Goal: Task Accomplishment & Management: Manage account settings

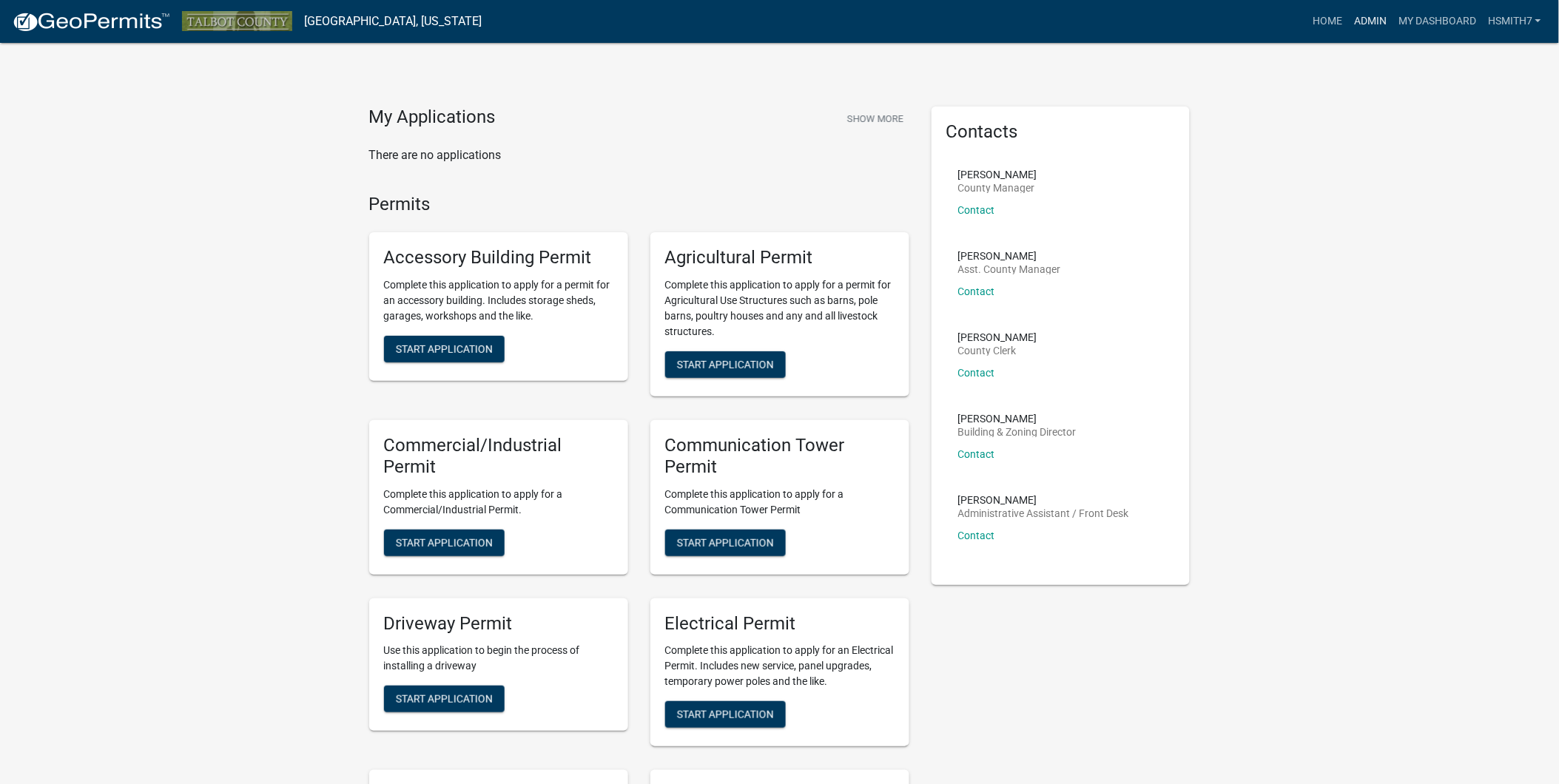
click at [1374, 21] on link "Admin" at bounding box center [1370, 22] width 44 height 28
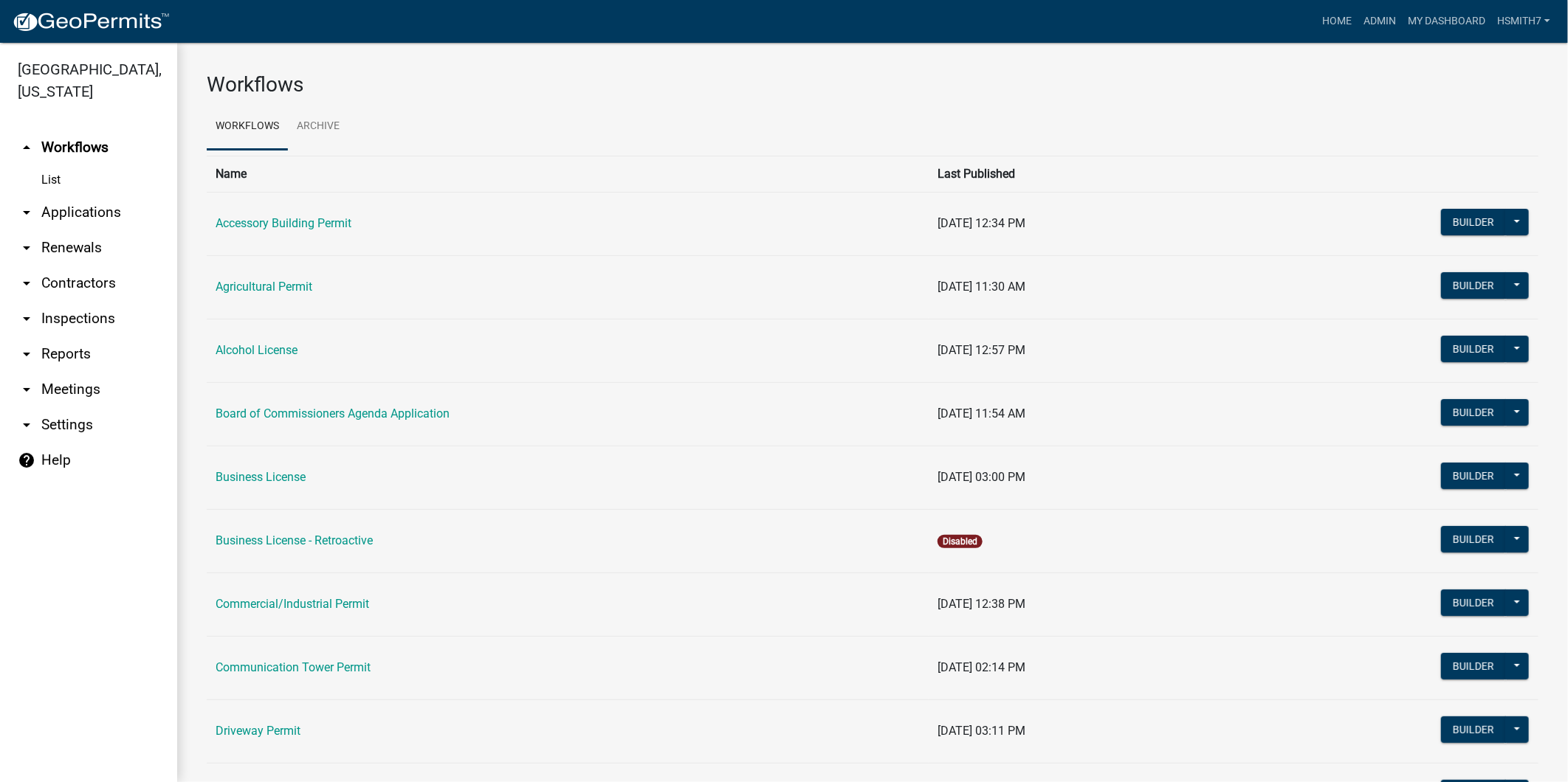
click at [60, 204] on link "arrow_drop_down Applications" at bounding box center [88, 213] width 177 height 36
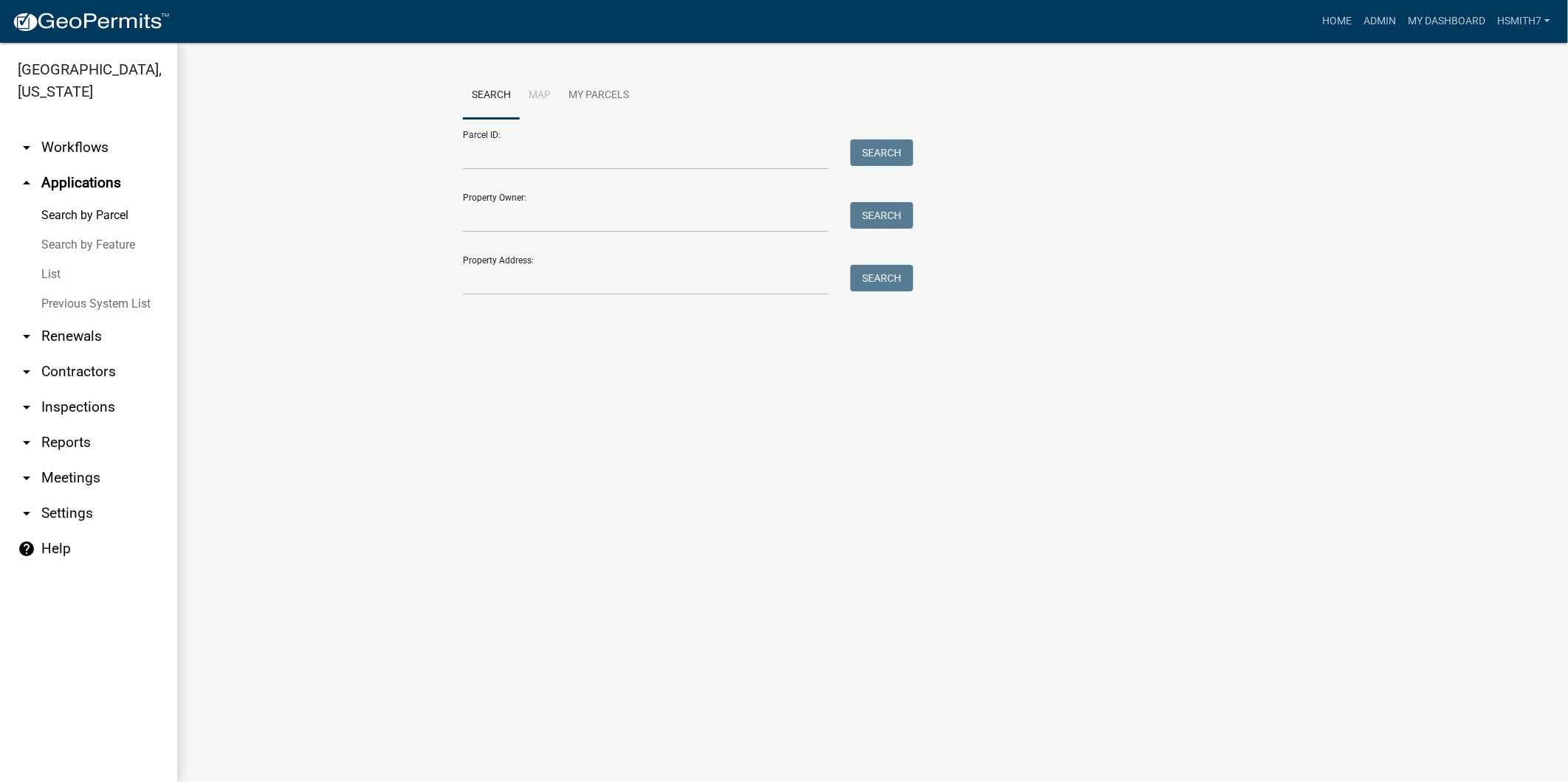
click at [48, 268] on link "List" at bounding box center [88, 275] width 177 height 29
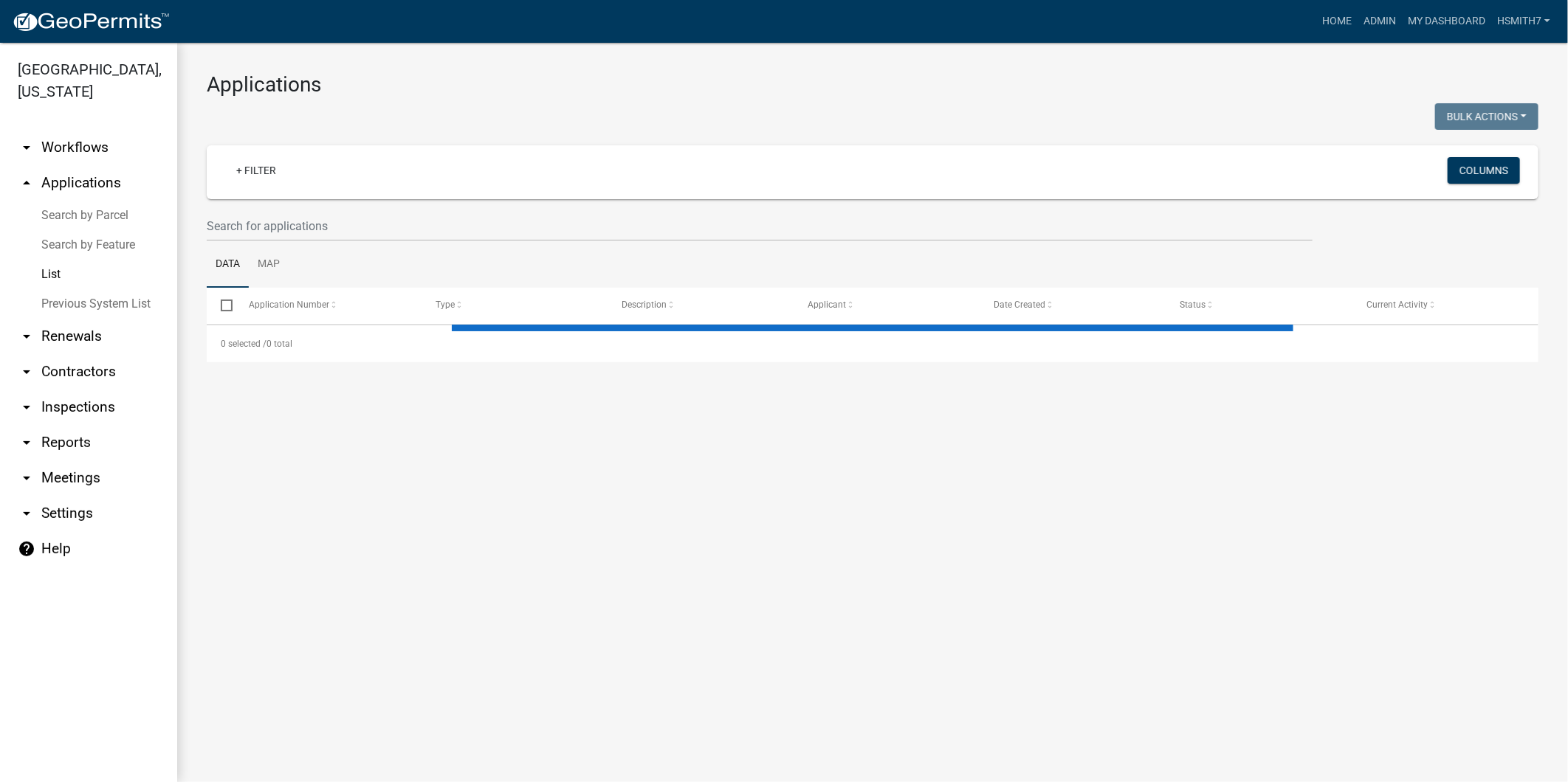
select select "3: 100"
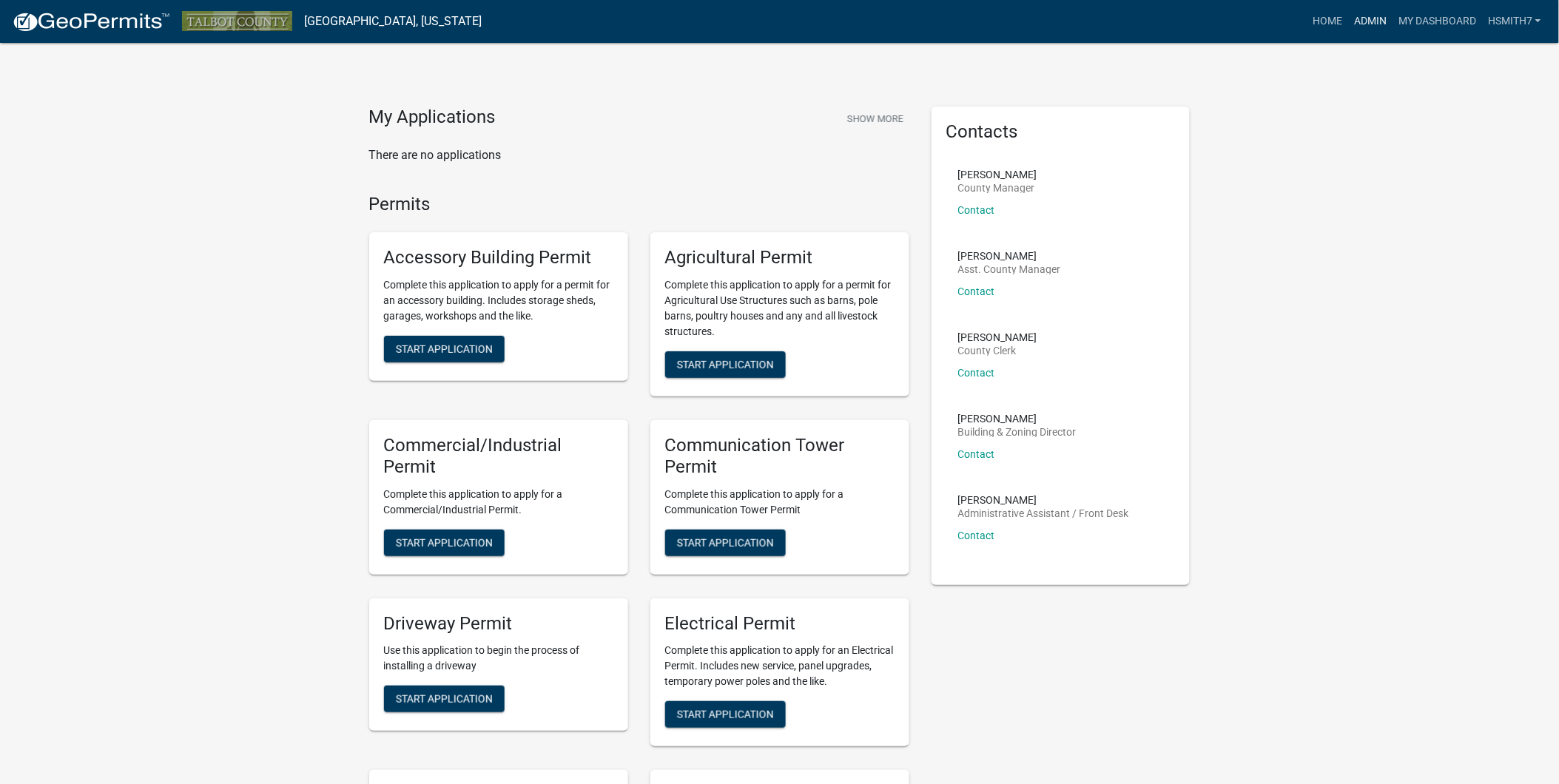
click at [1376, 12] on link "Admin" at bounding box center [1370, 22] width 44 height 28
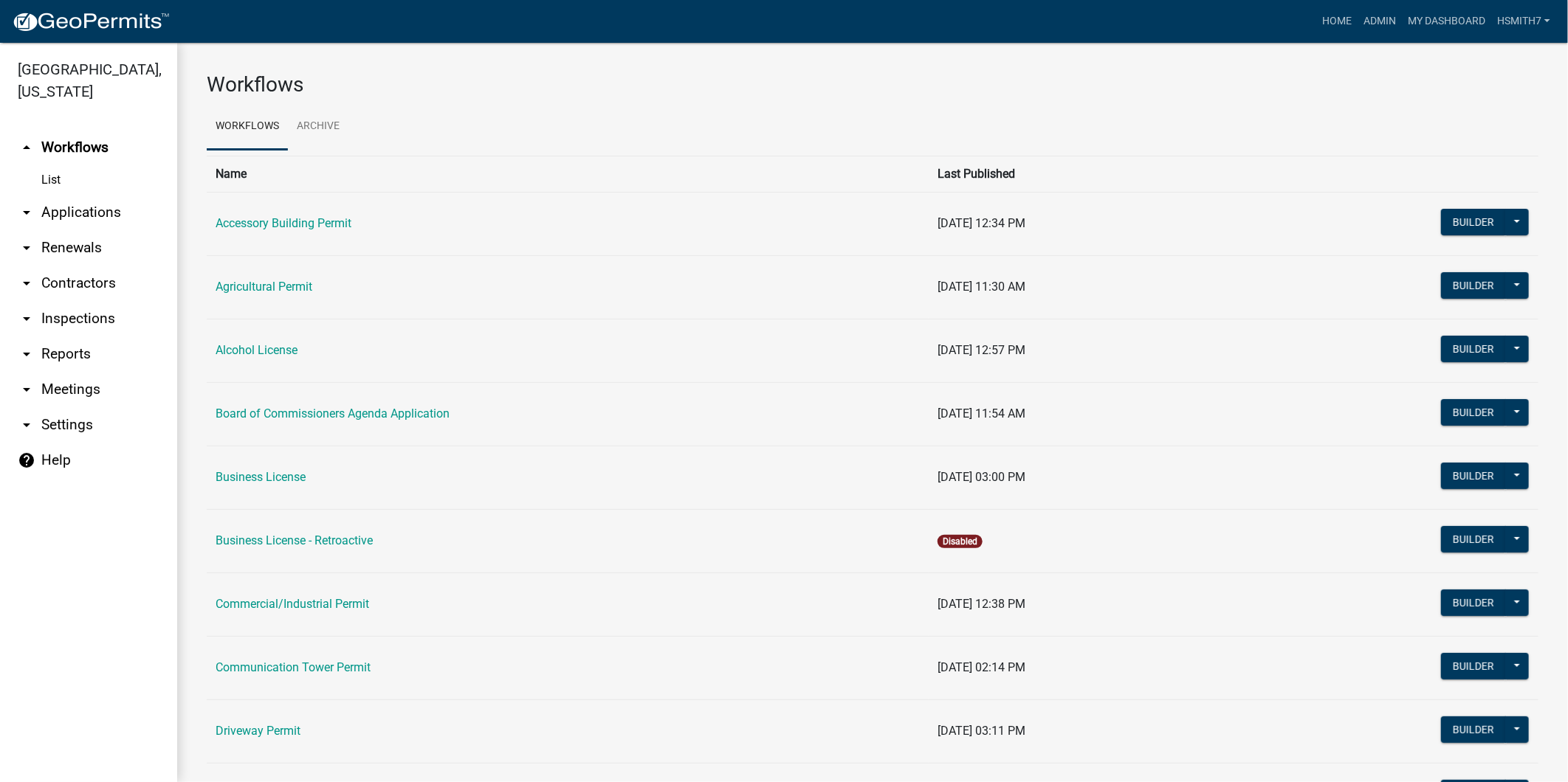
click at [53, 214] on link "arrow_drop_down Applications" at bounding box center [88, 213] width 177 height 36
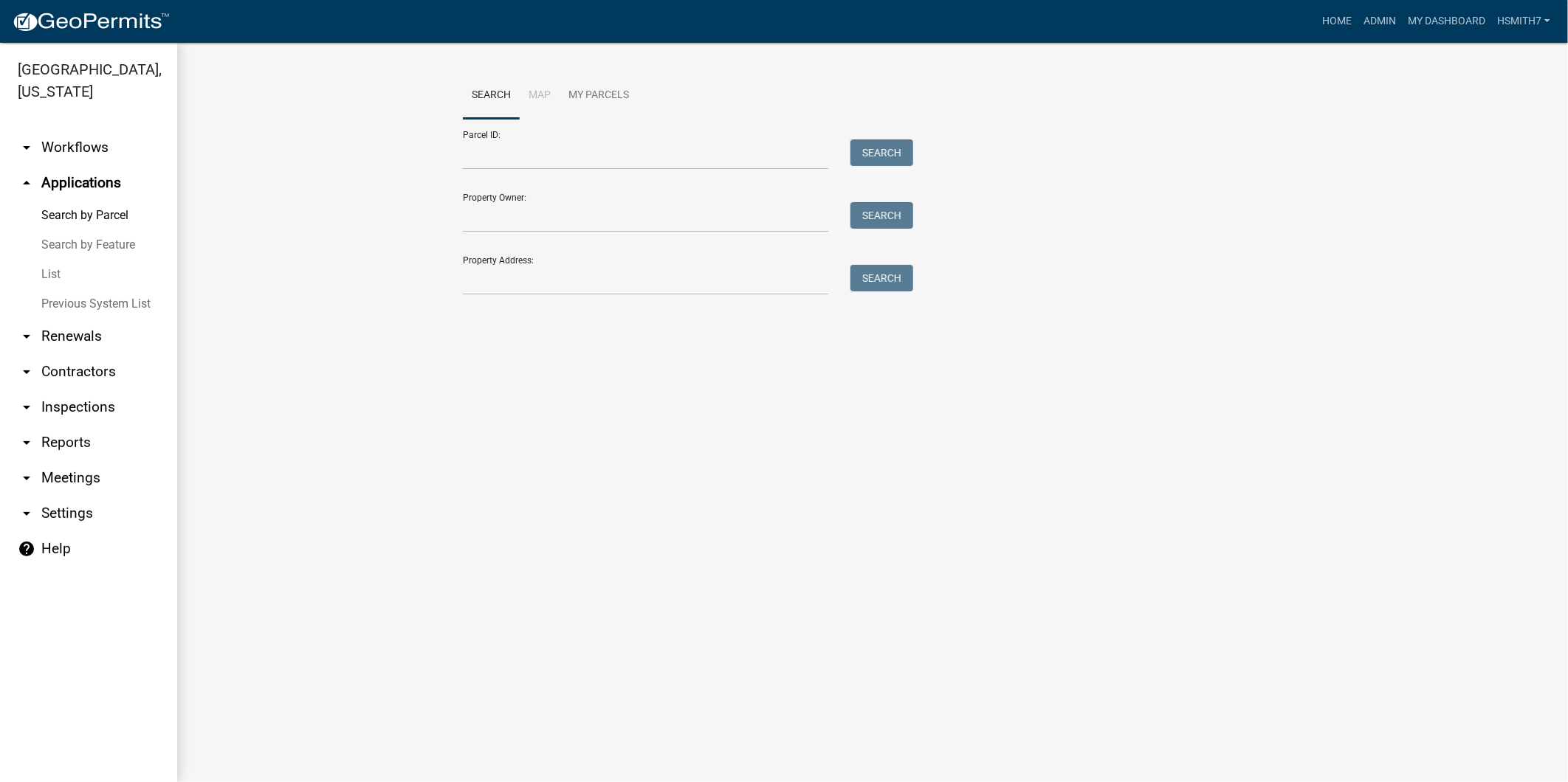
click at [40, 274] on link "List" at bounding box center [88, 275] width 177 height 29
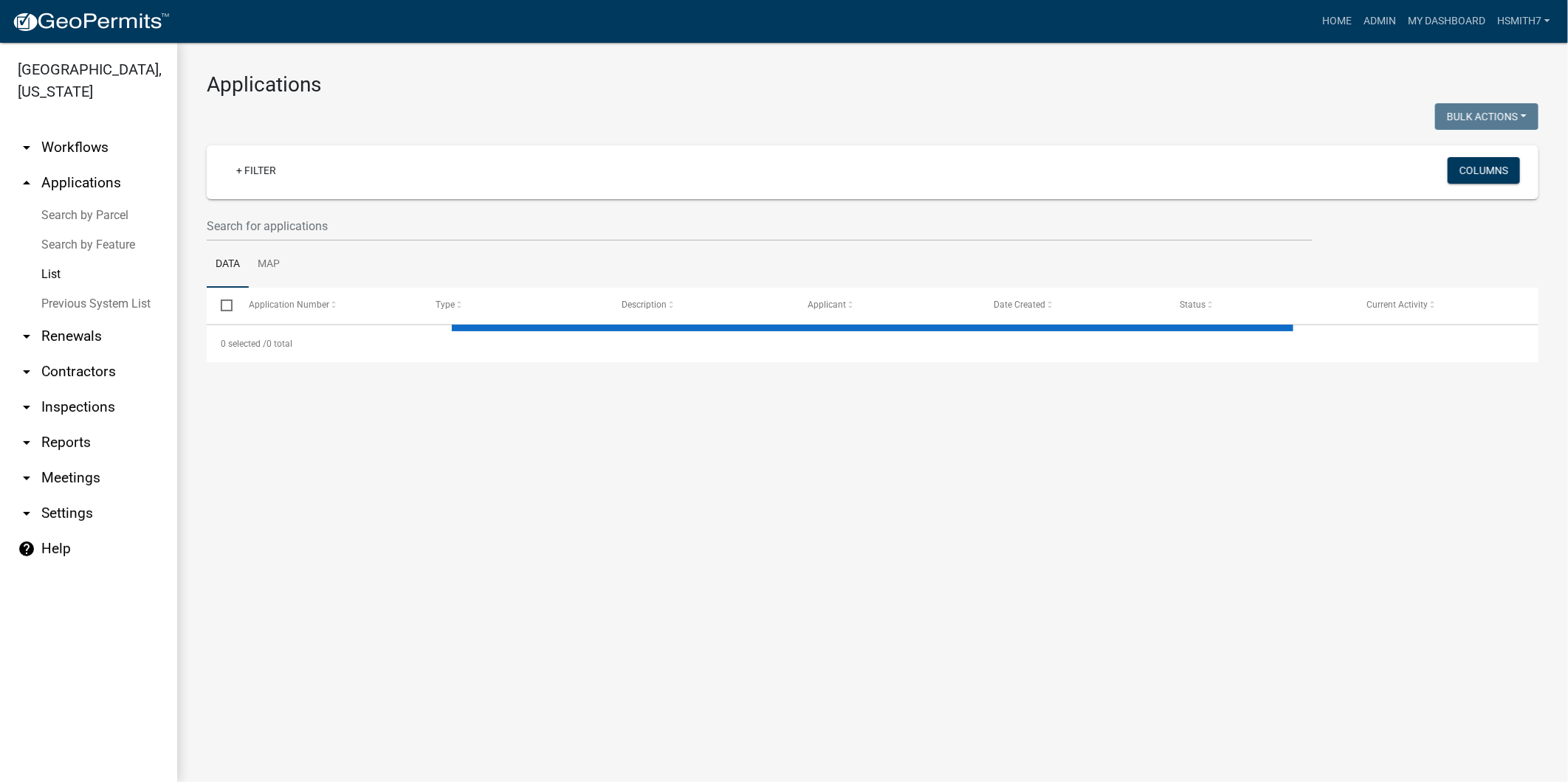
select select "3: 100"
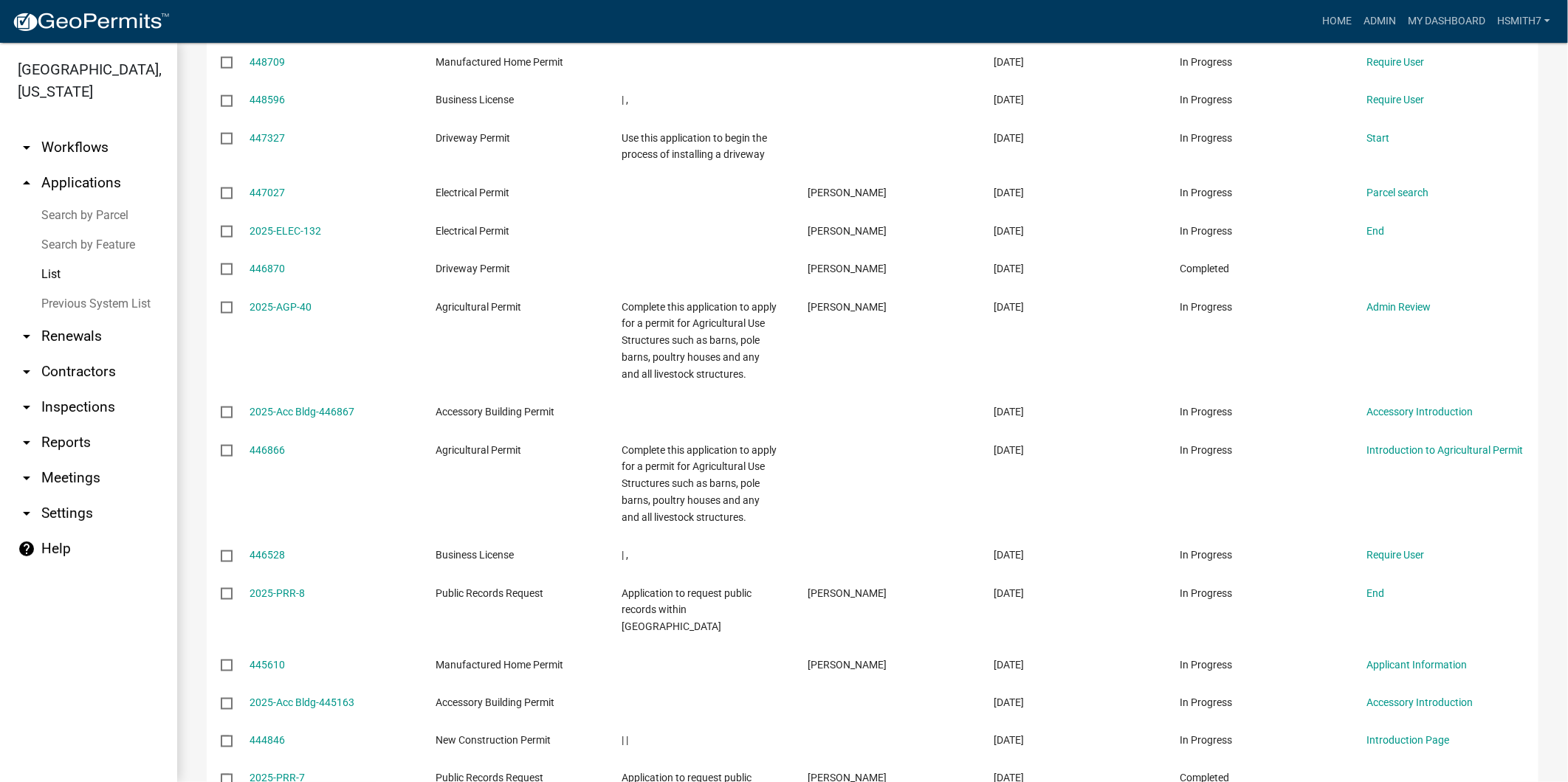
scroll to position [4735, 0]
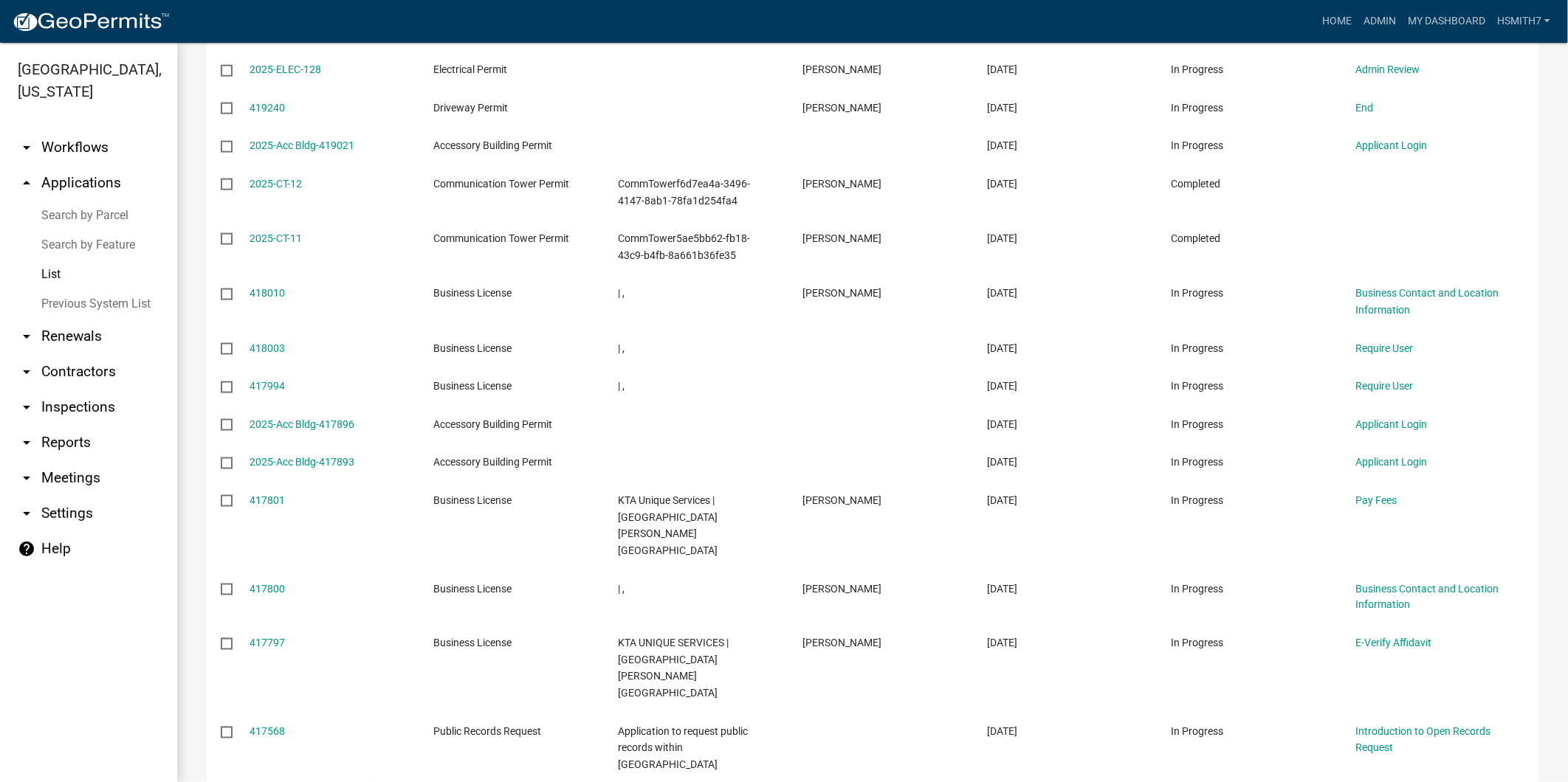
scroll to position [4451, 0]
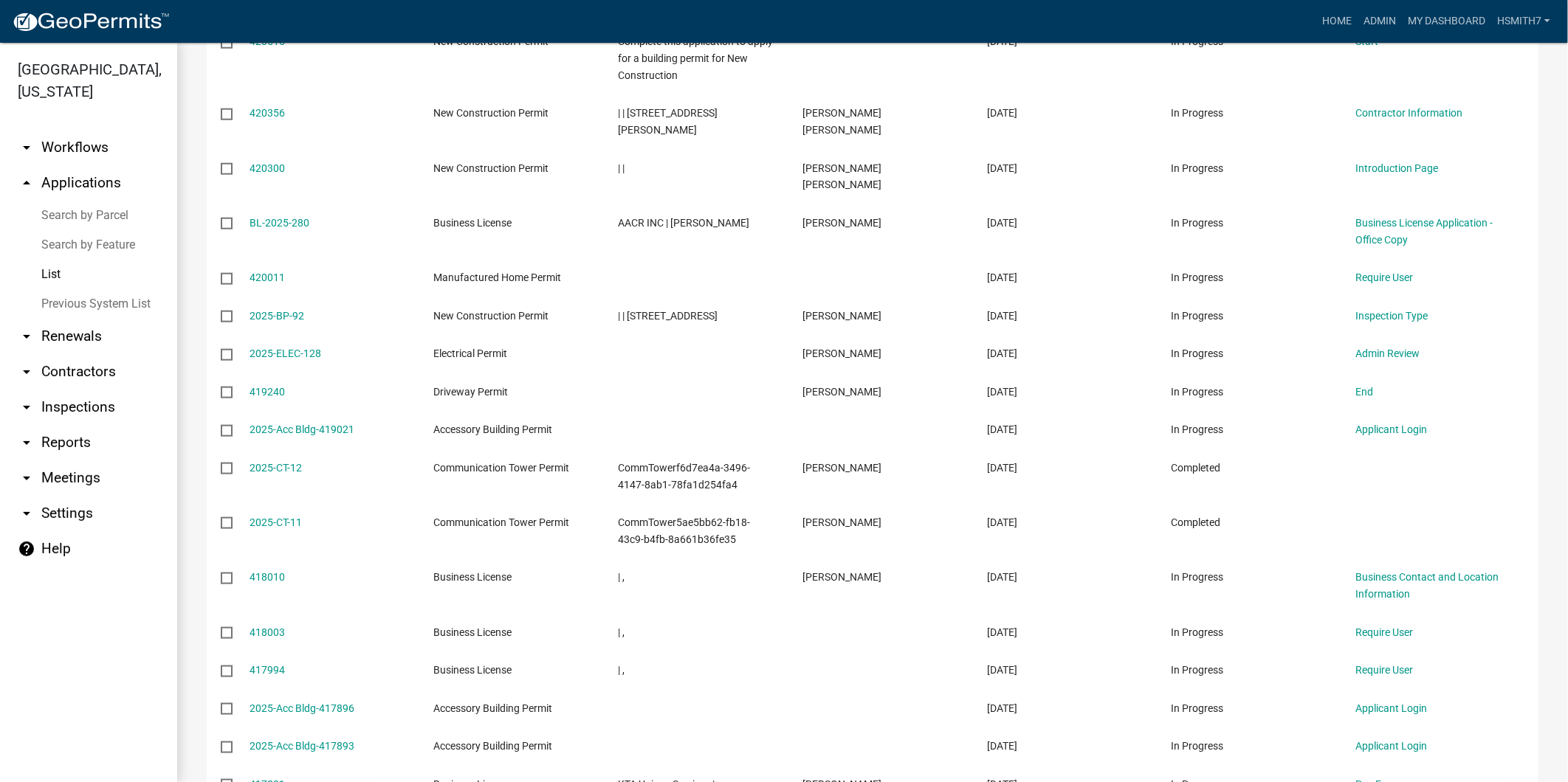
drag, startPoint x: 1373, startPoint y: 670, endPoint x: 1334, endPoint y: 740, distance: 80.1
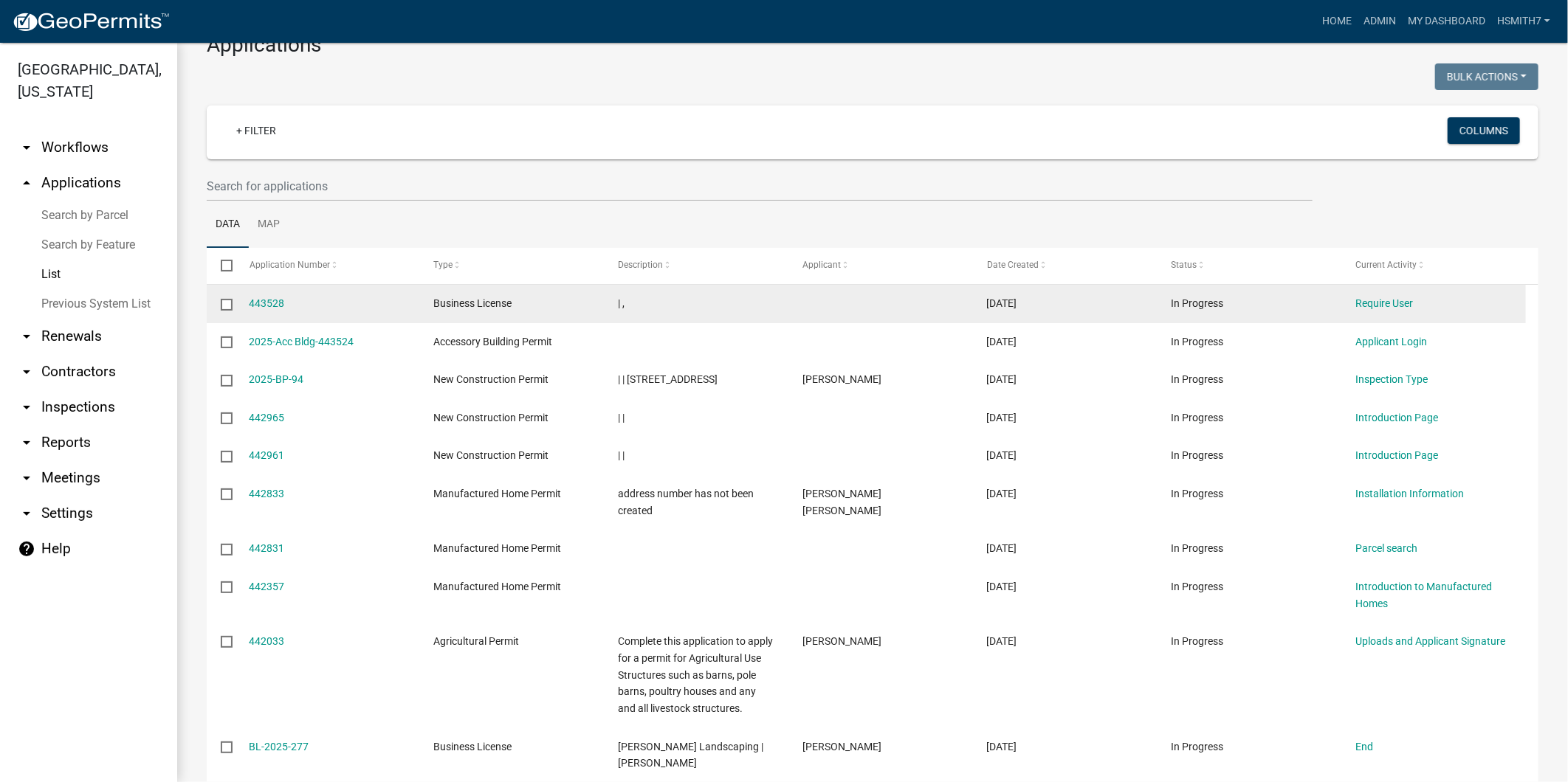
scroll to position [0, 0]
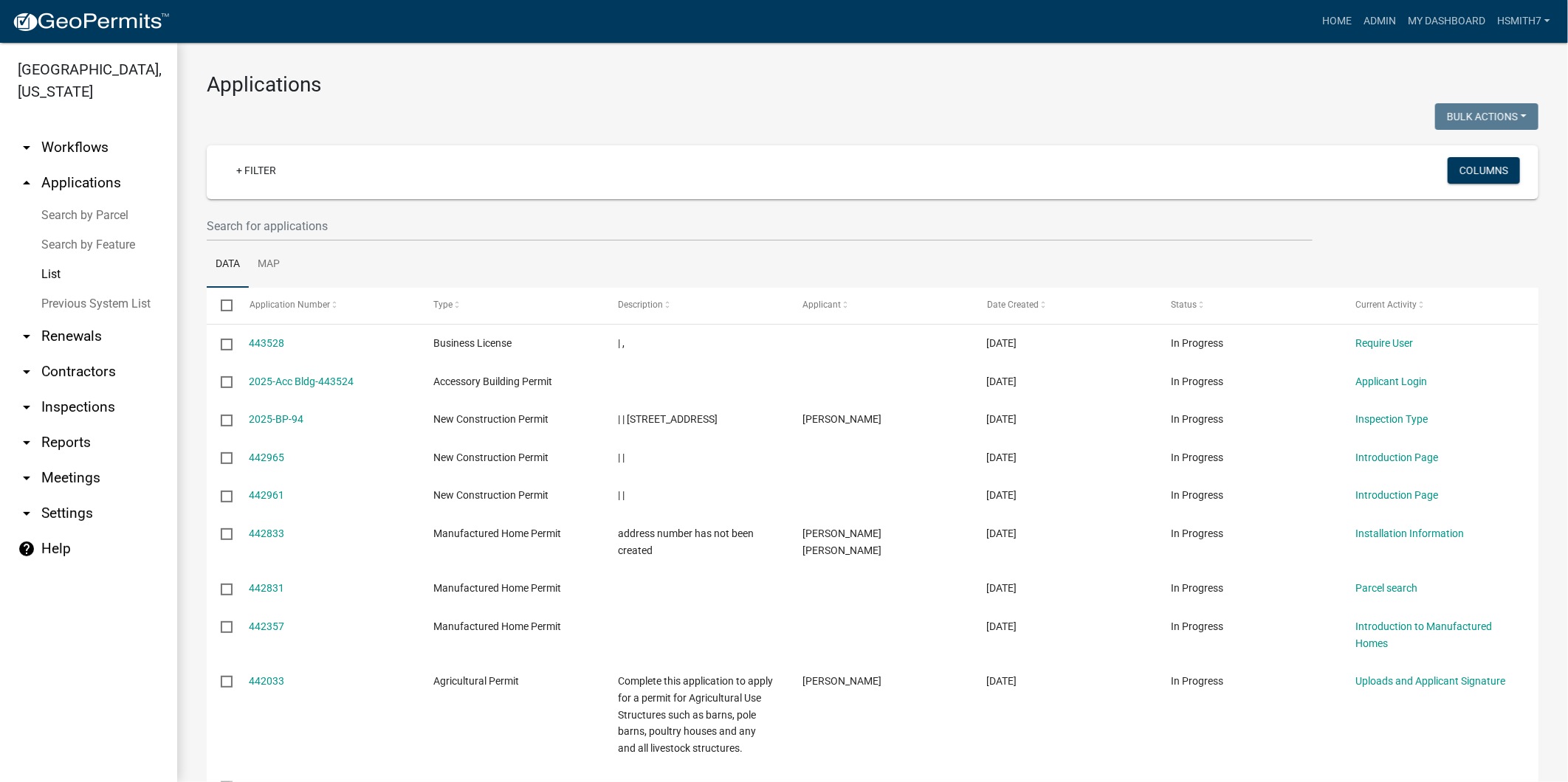
click at [282, 210] on wm-filter-builder "+ Filter Columns" at bounding box center [872, 193] width 1332 height 96
click at [279, 217] on input "text" at bounding box center [759, 226] width 1106 height 30
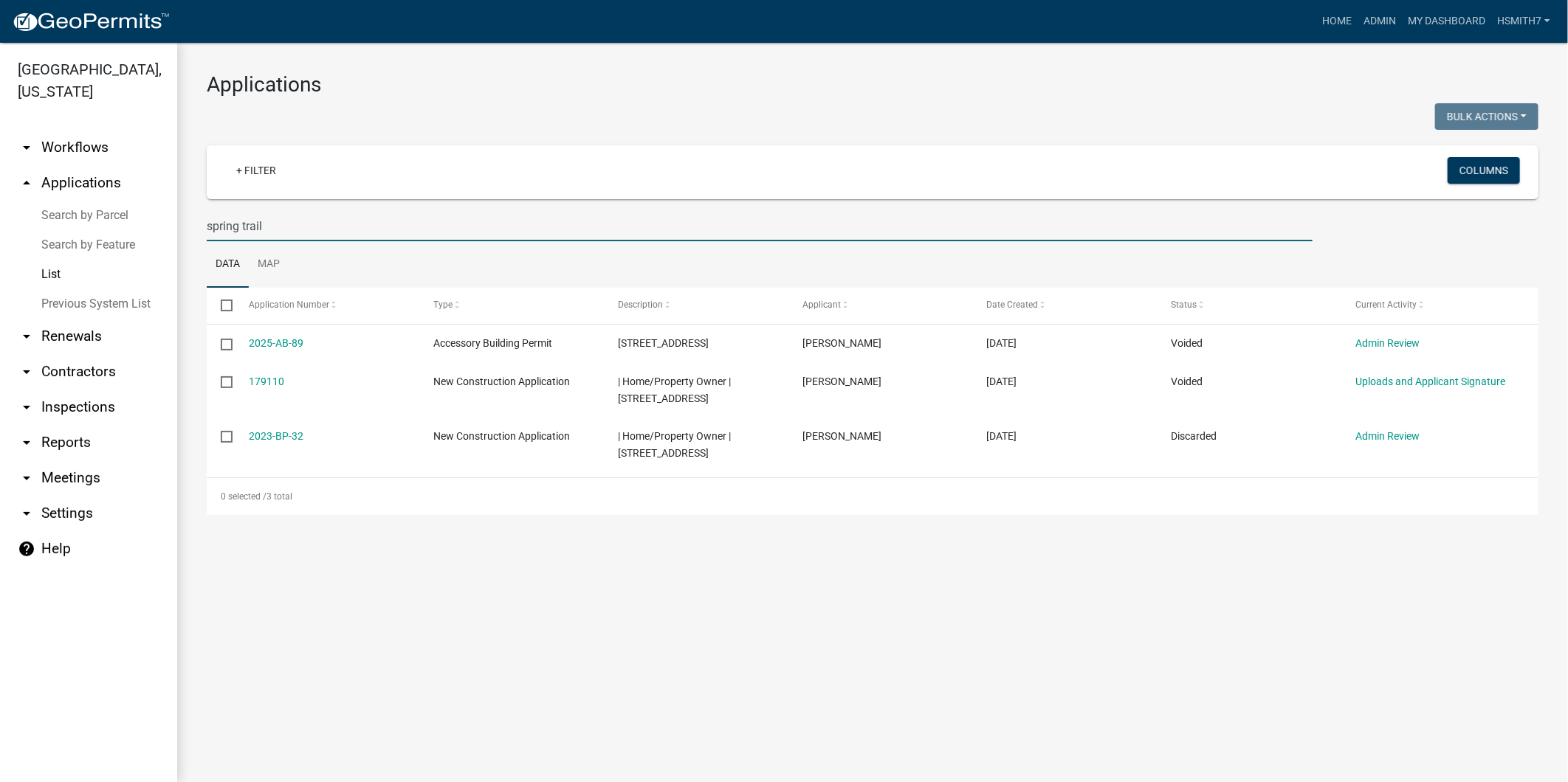
click at [468, 241] on ul "Data Map" at bounding box center [872, 265] width 1332 height 46
click at [467, 240] on input "spring trail" at bounding box center [759, 226] width 1106 height 30
click at [462, 234] on input "spring trail" at bounding box center [759, 226] width 1106 height 30
type input "s"
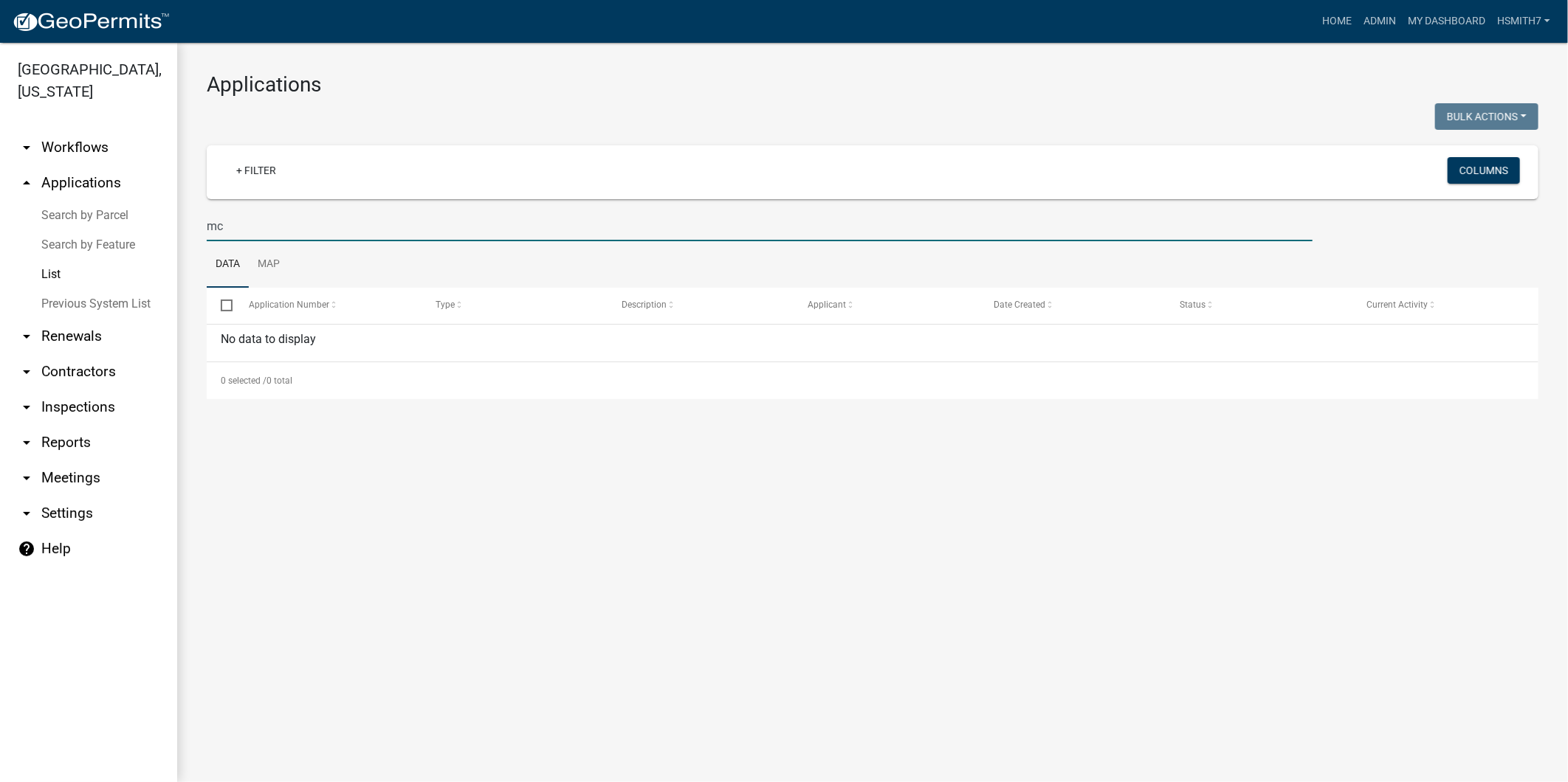
type input "m"
type input "ken"
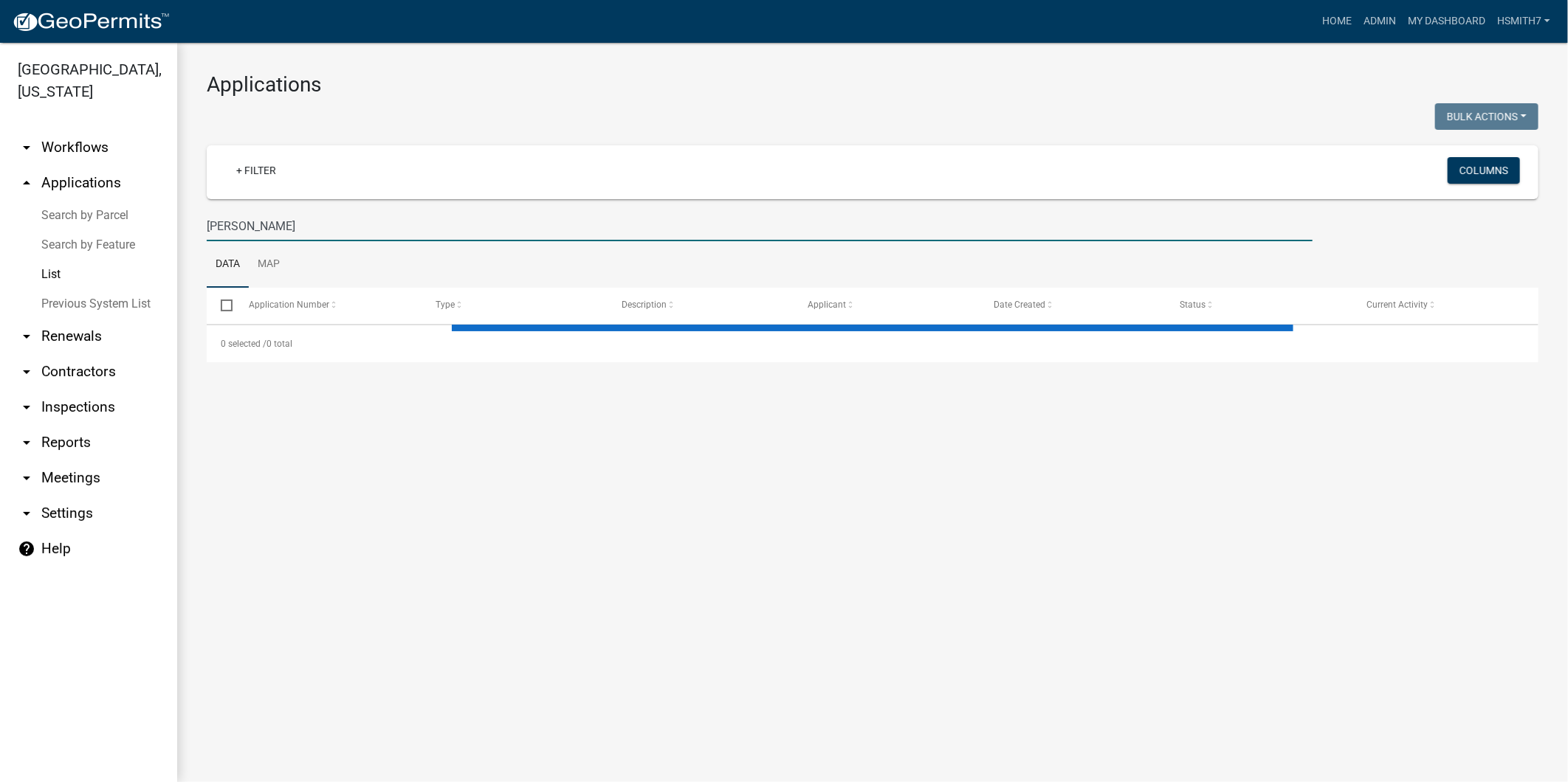
select select "3: 100"
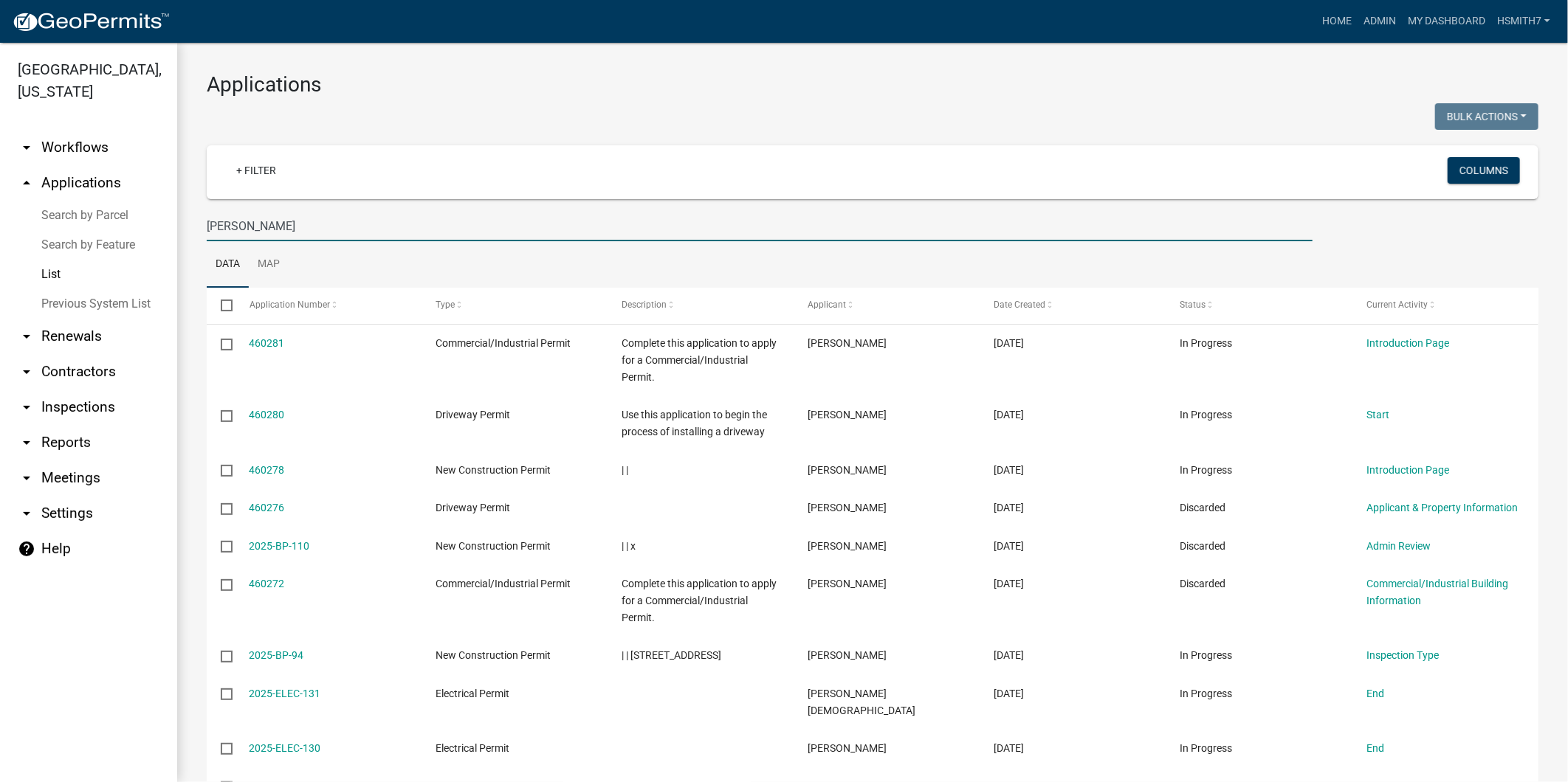
click at [387, 230] on input "ken" at bounding box center [759, 226] width 1106 height 30
type input "f"
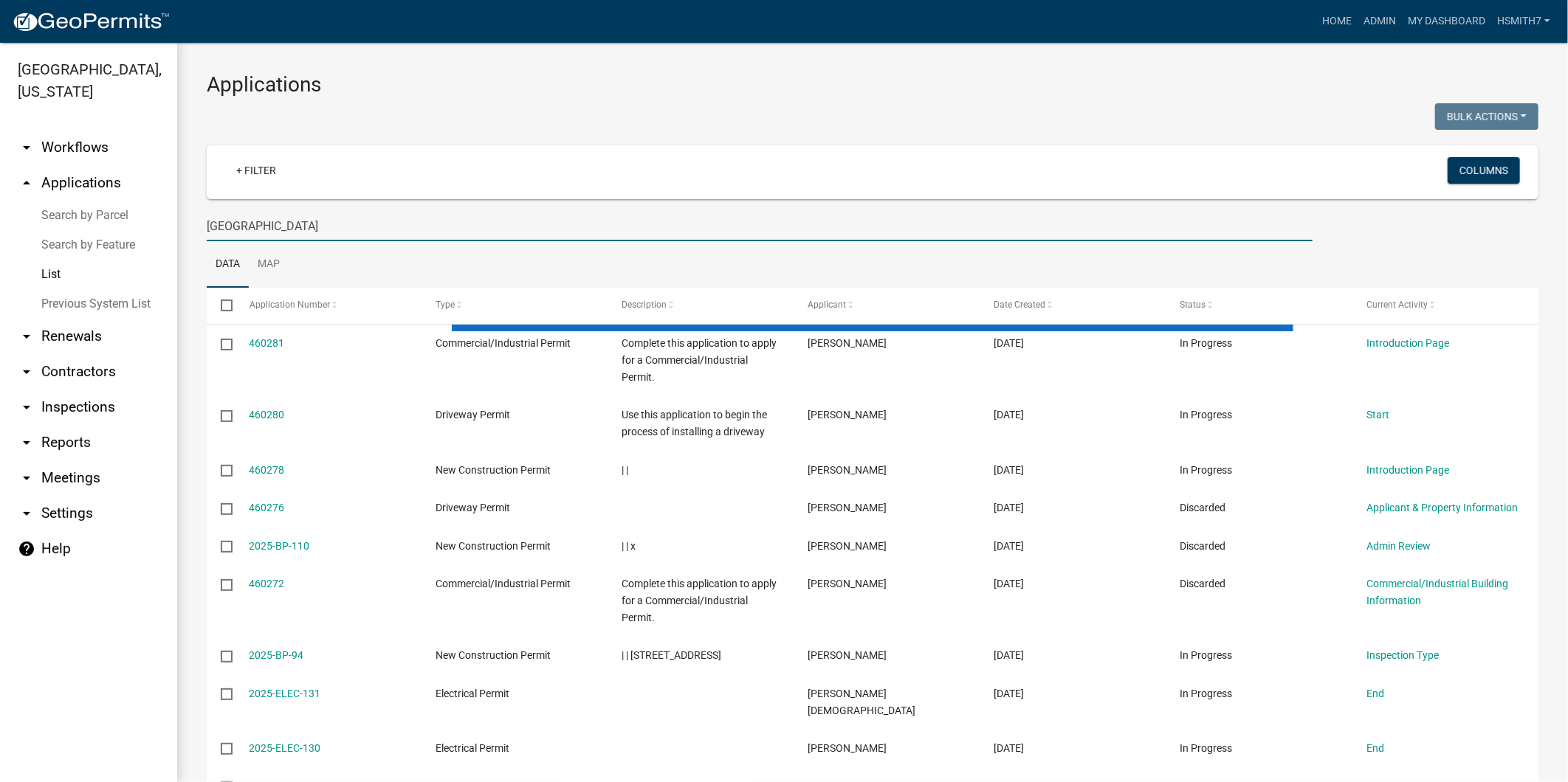
type input "rock falls lane"
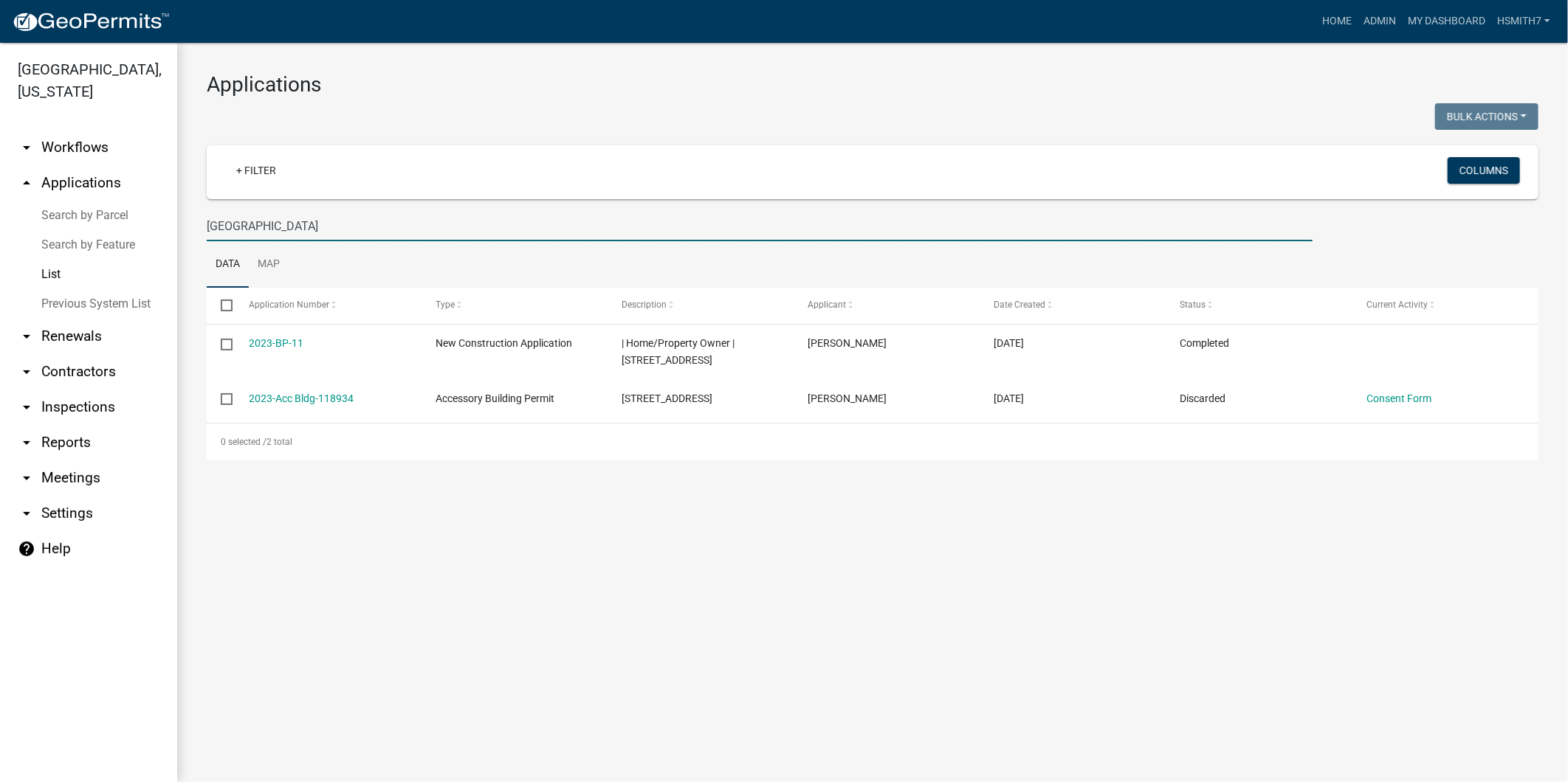
drag, startPoint x: 286, startPoint y: 231, endPoint x: 98, endPoint y: 227, distance: 188.0
click at [104, 231] on div "Talbot County, Georgia arrow_drop_down Workflows List arrow_drop_up Application…" at bounding box center [784, 412] width 1568 height 739
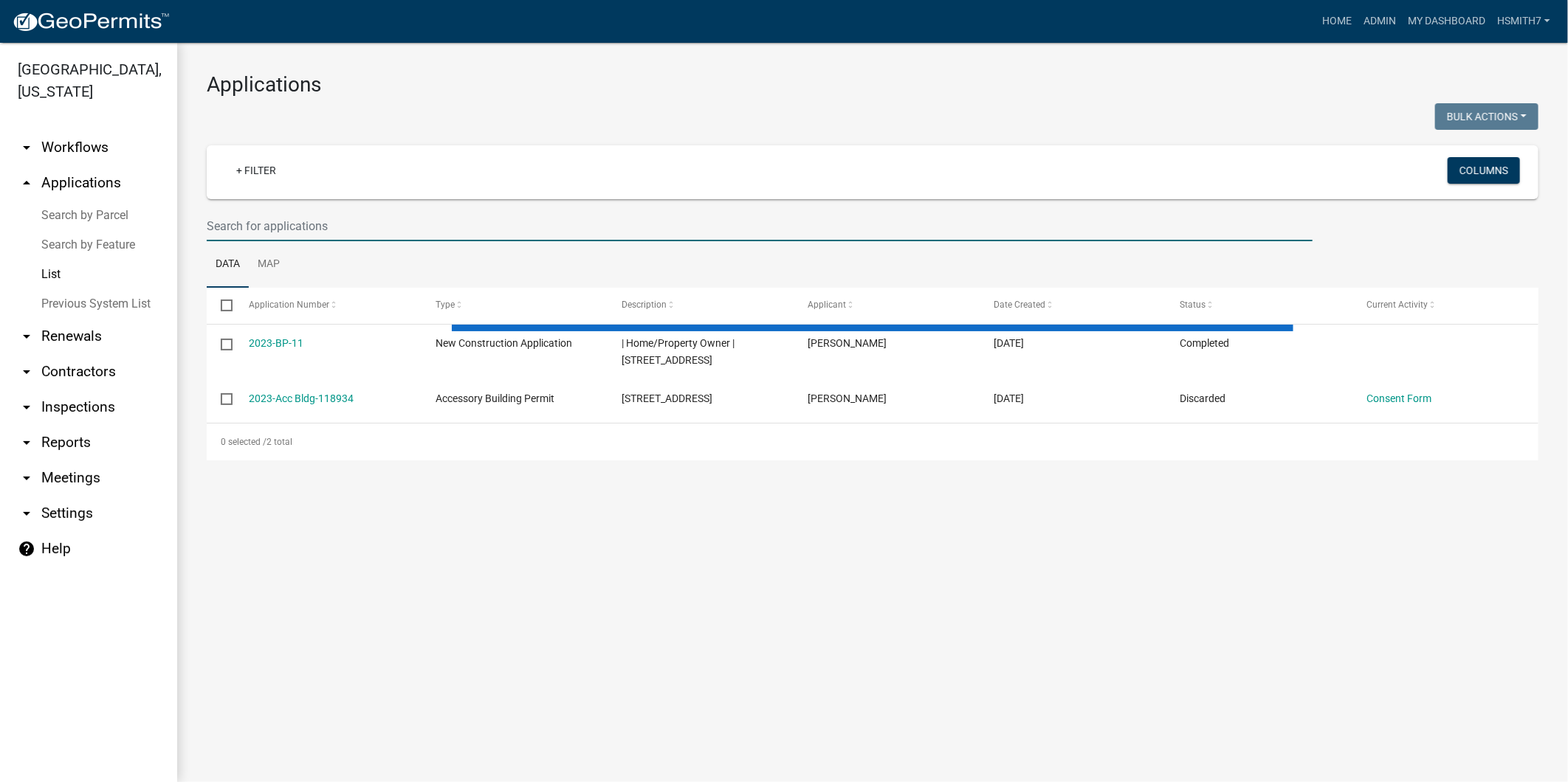
select select "3: 100"
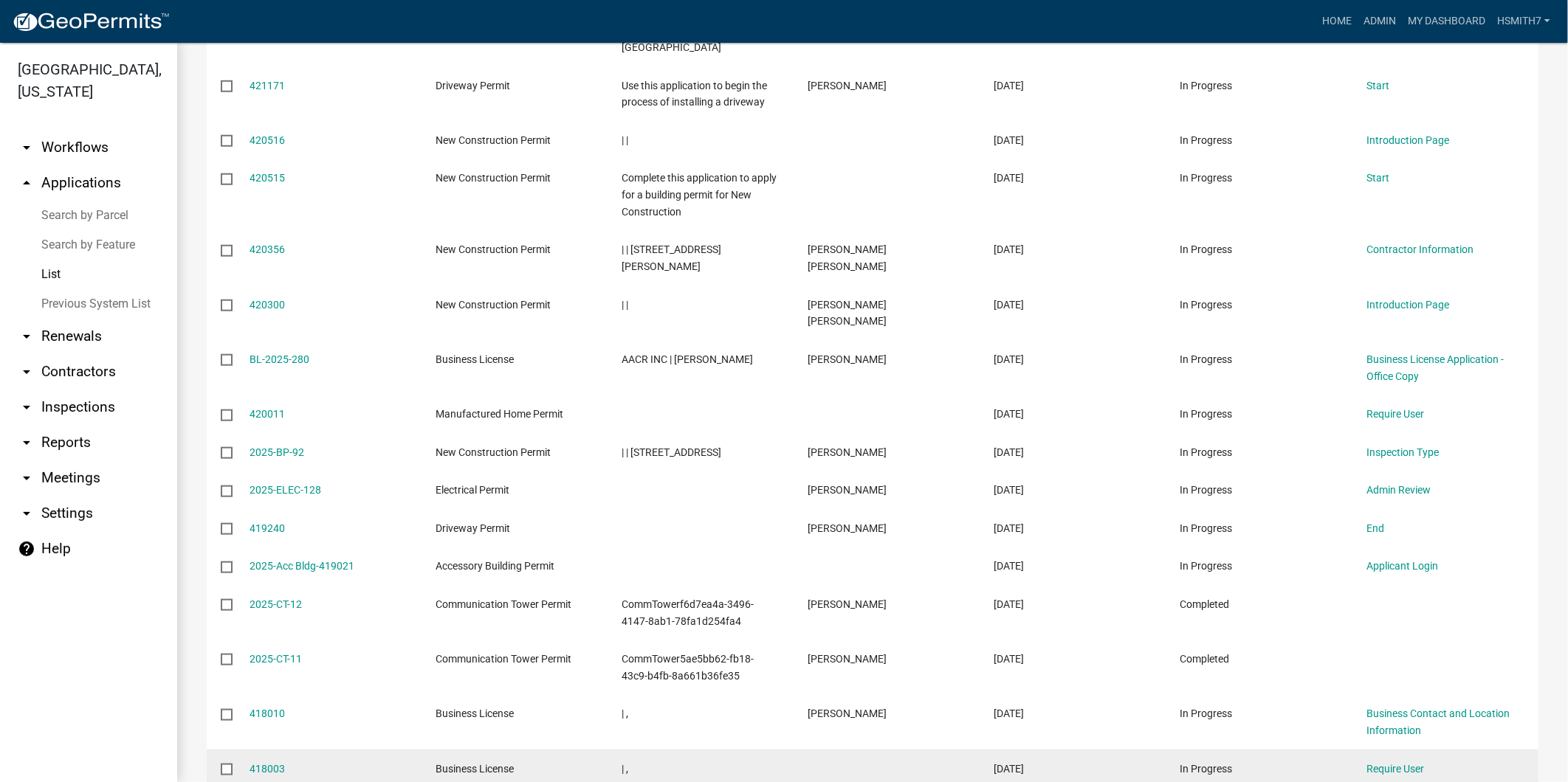
scroll to position [4451, 0]
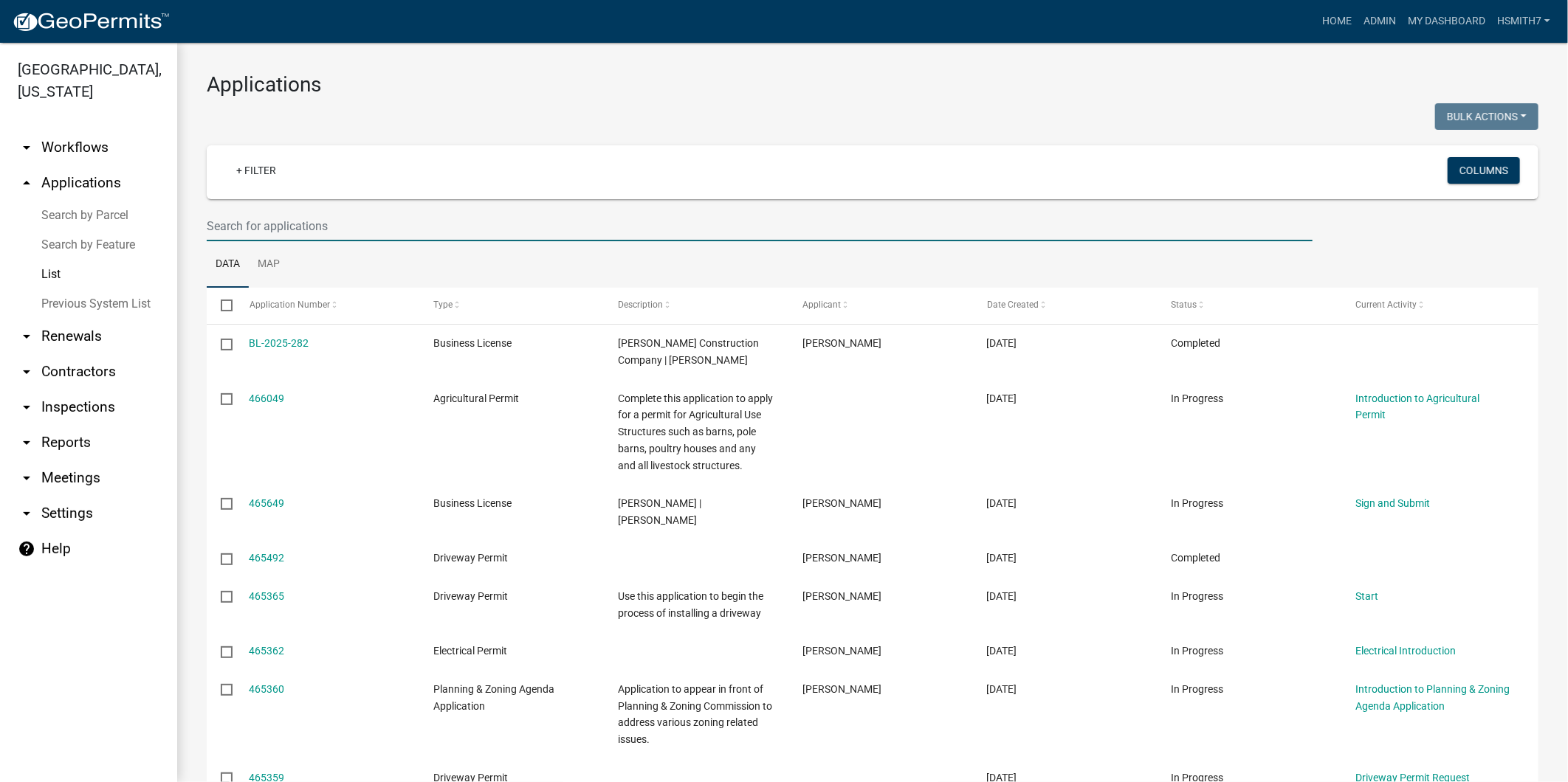
click at [362, 231] on input "text" at bounding box center [759, 226] width 1106 height 30
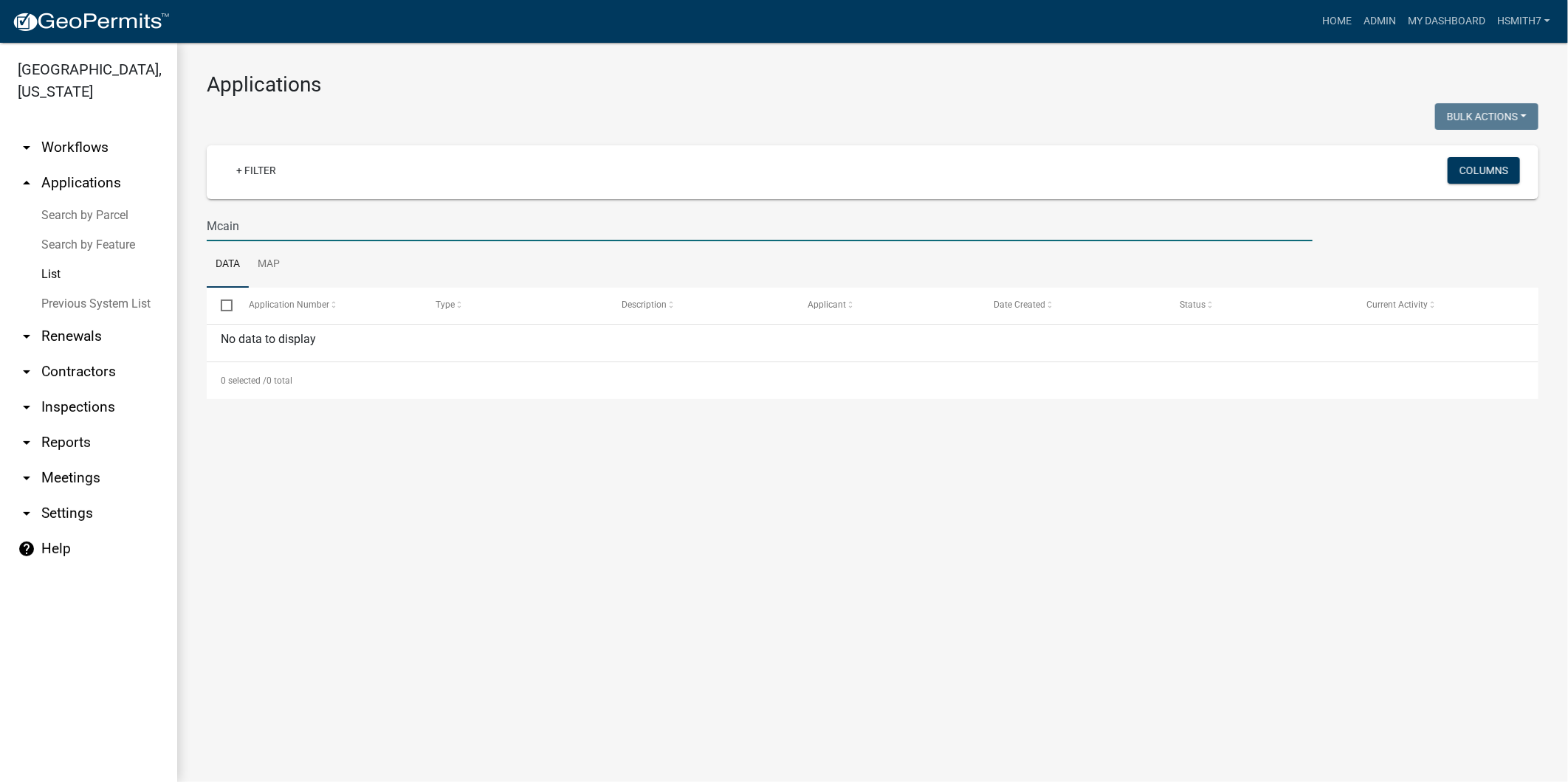
type input "Mcain"
drag, startPoint x: 269, startPoint y: 224, endPoint x: 149, endPoint y: 210, distance: 120.8
click at [152, 214] on div "Talbot County, Georgia arrow_drop_down Workflows List arrow_drop_up Application…" at bounding box center [784, 412] width 1568 height 739
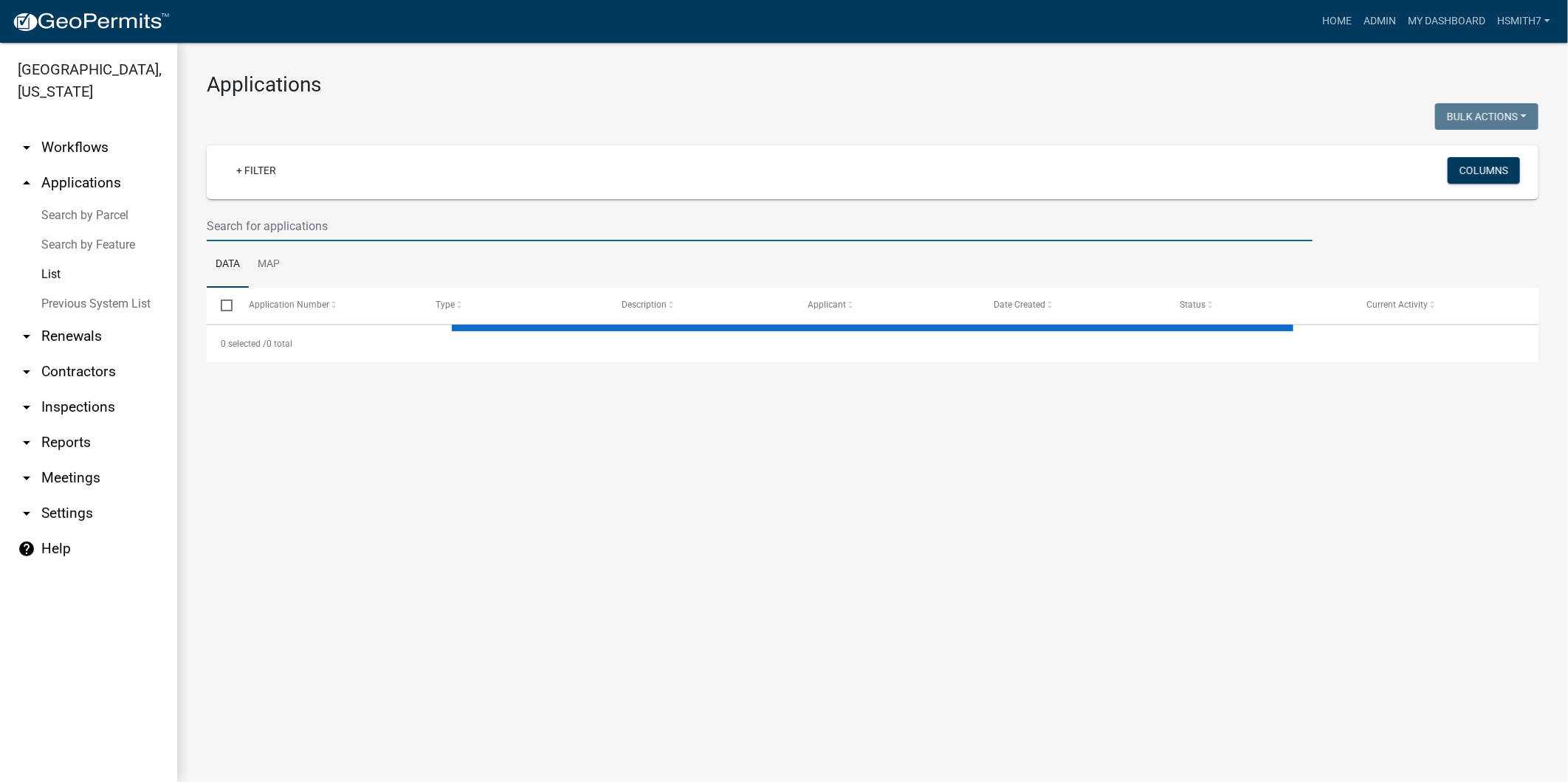
select select "3: 100"
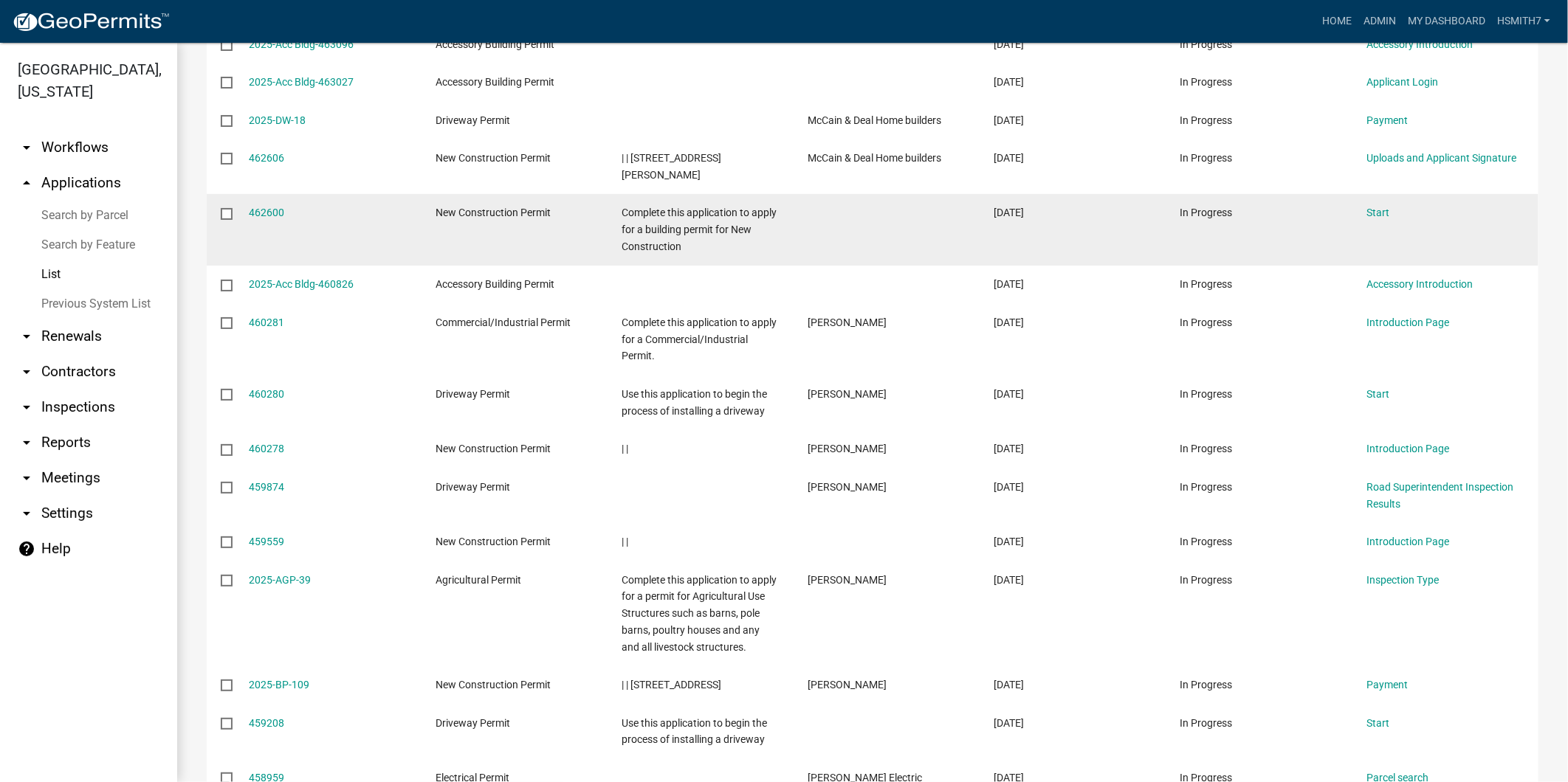
scroll to position [1393, 0]
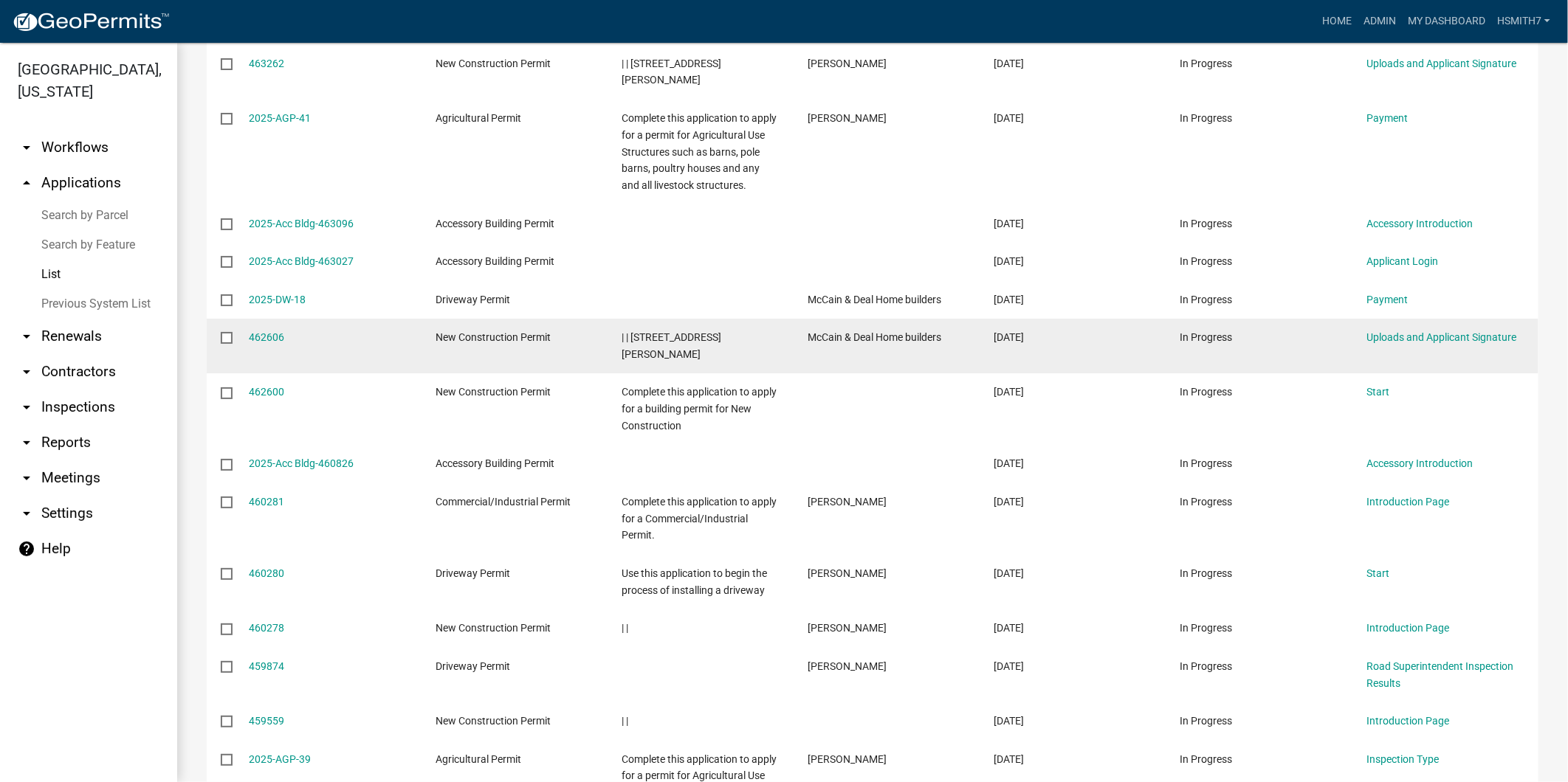
click at [259, 329] on div "462606" at bounding box center [328, 337] width 158 height 17
click at [258, 331] on link "462606" at bounding box center [267, 336] width 36 height 12
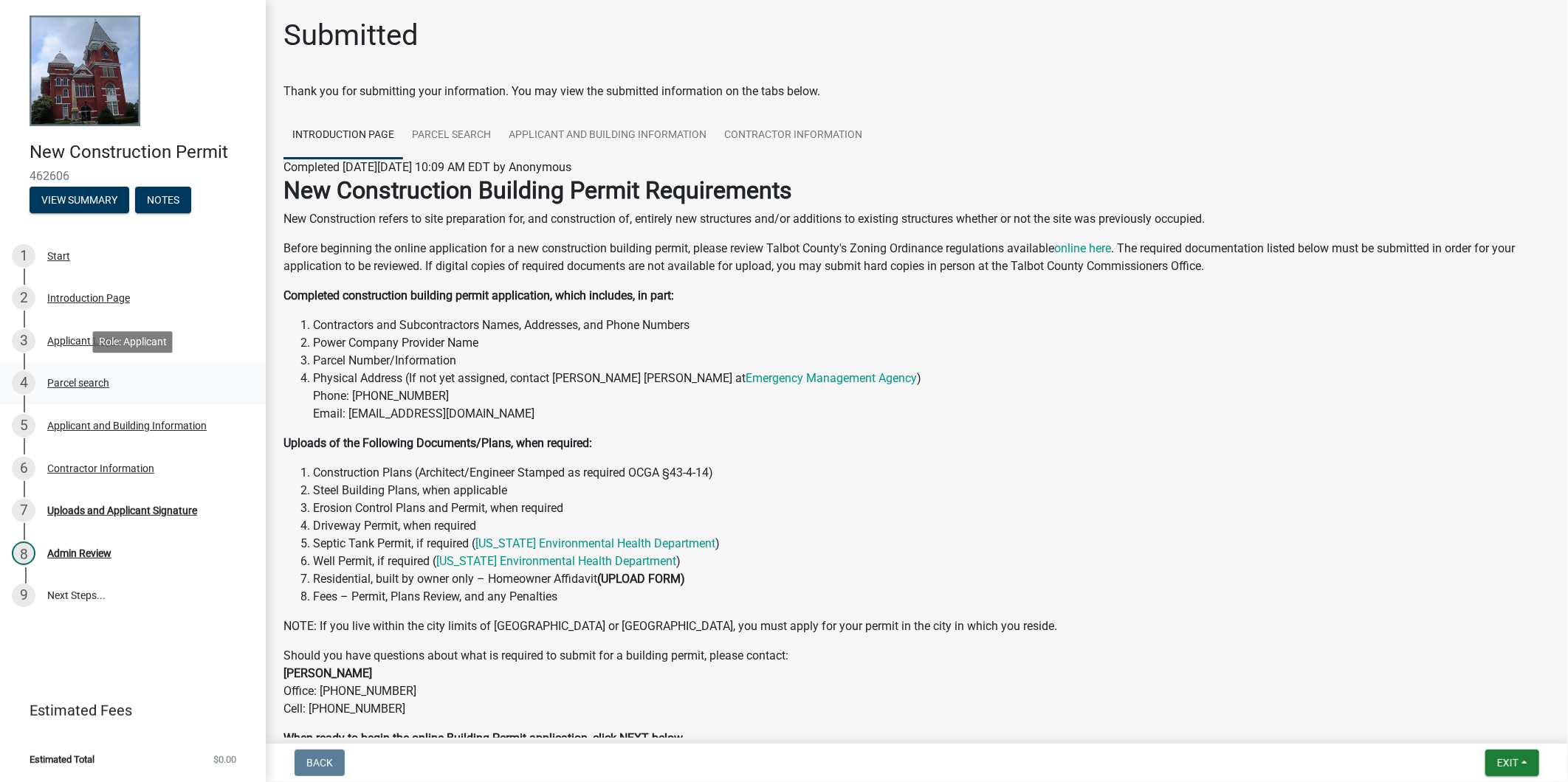
click at [86, 384] on div "Parcel search" at bounding box center [78, 382] width 62 height 10
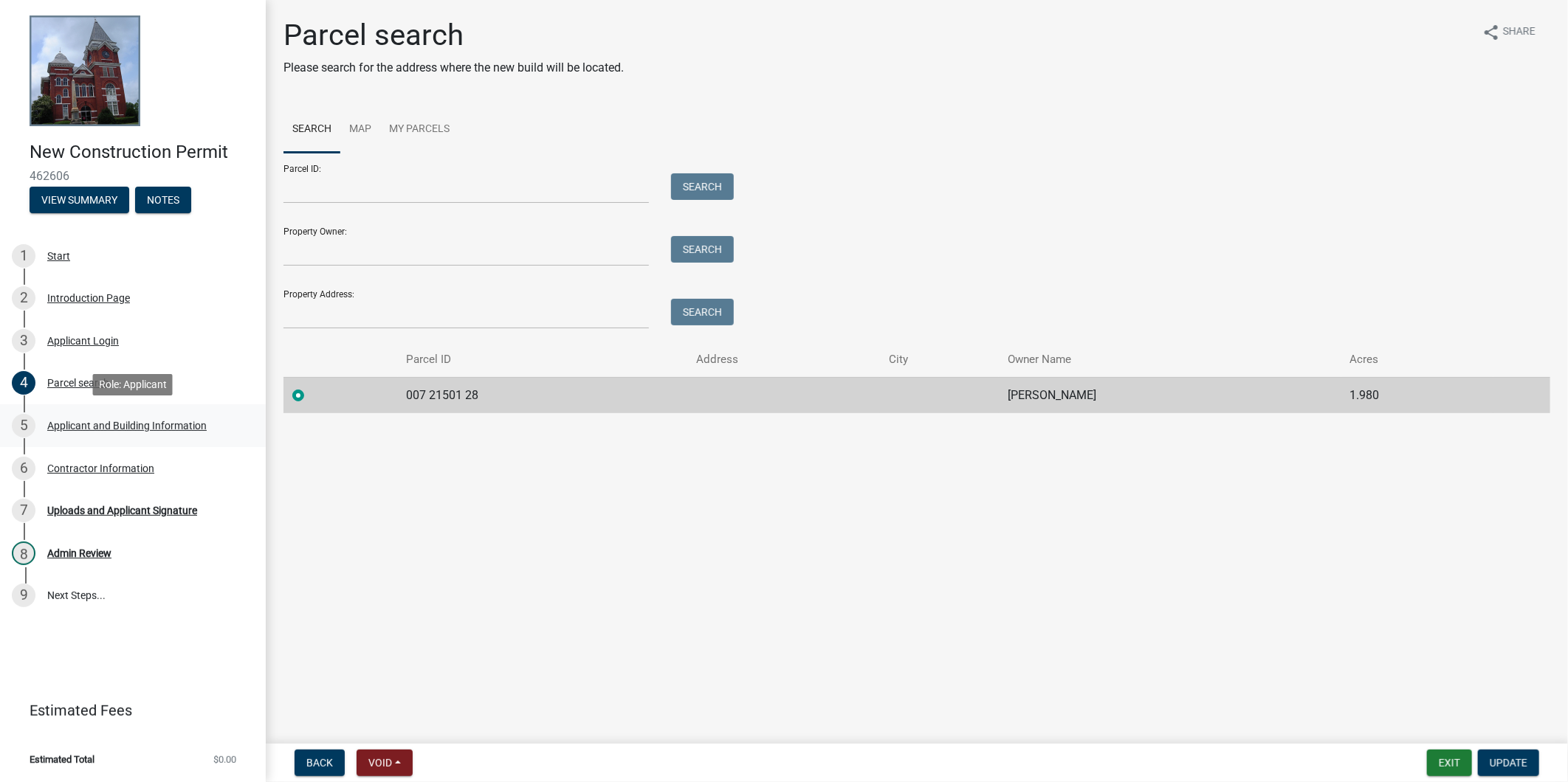
click at [113, 421] on div "Applicant and Building Information" at bounding box center [127, 425] width 159 height 10
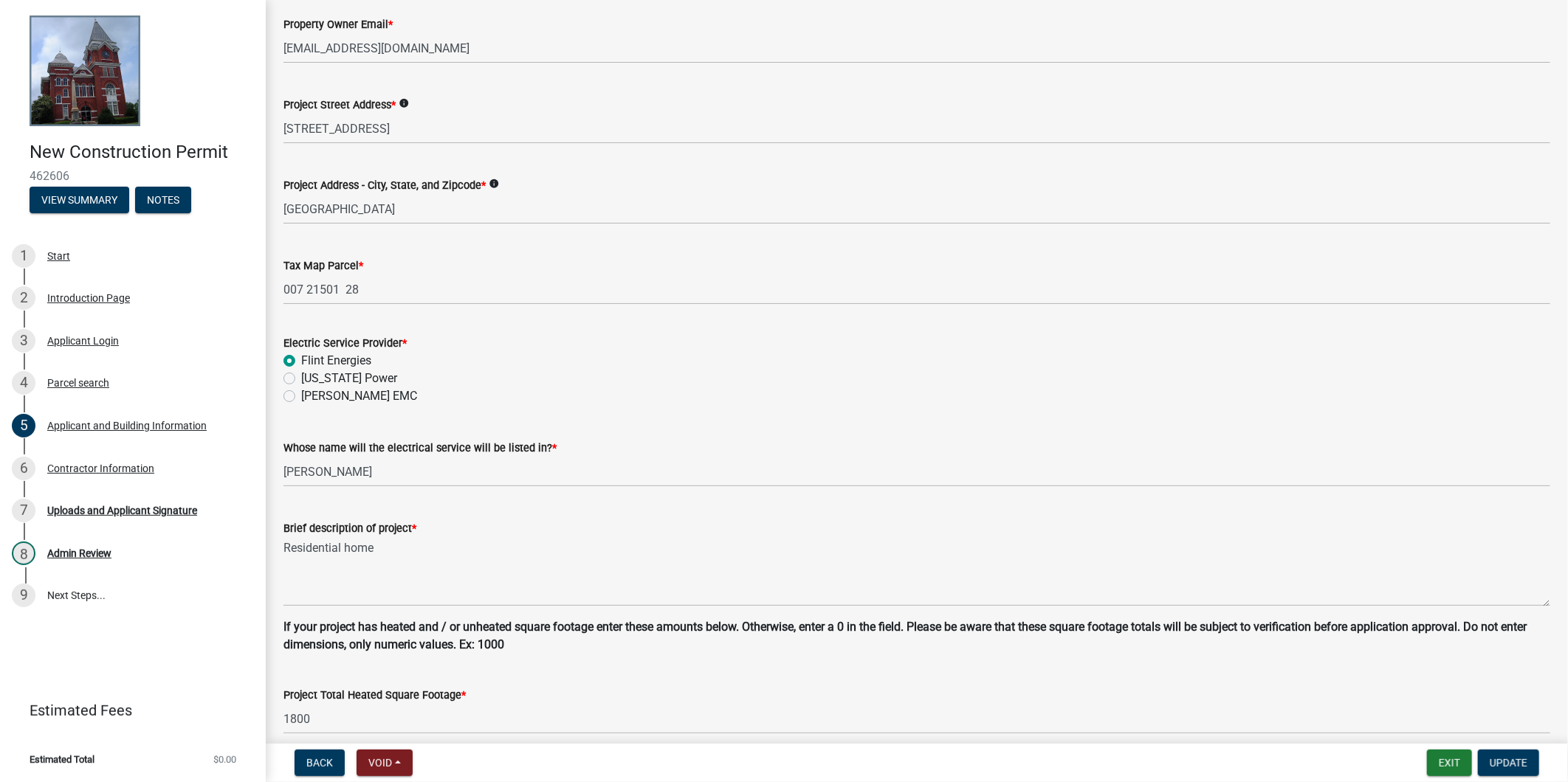
scroll to position [722, 0]
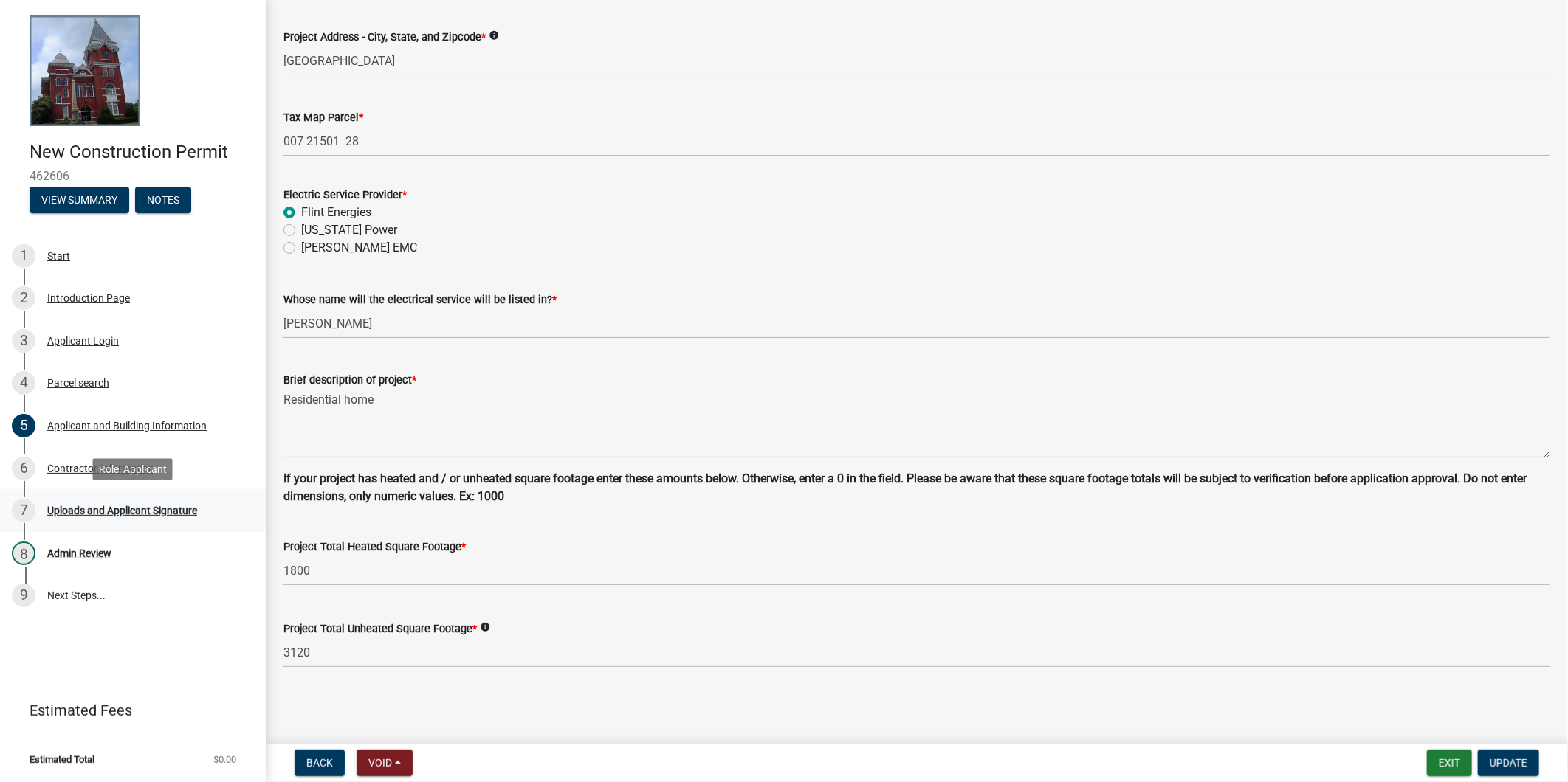
click at [144, 515] on div "Uploads and Applicant Signature" at bounding box center [122, 510] width 150 height 10
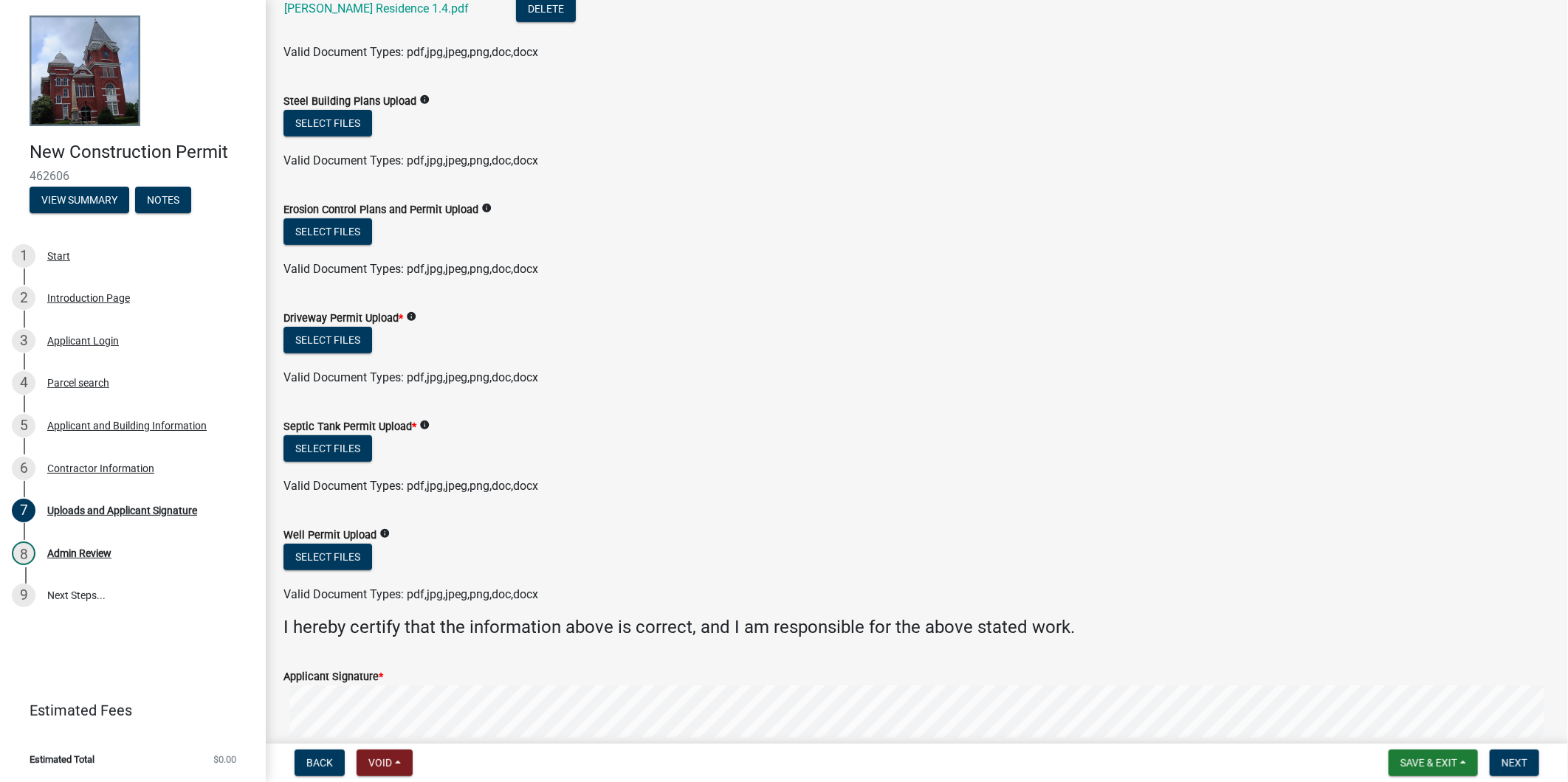
scroll to position [327, 0]
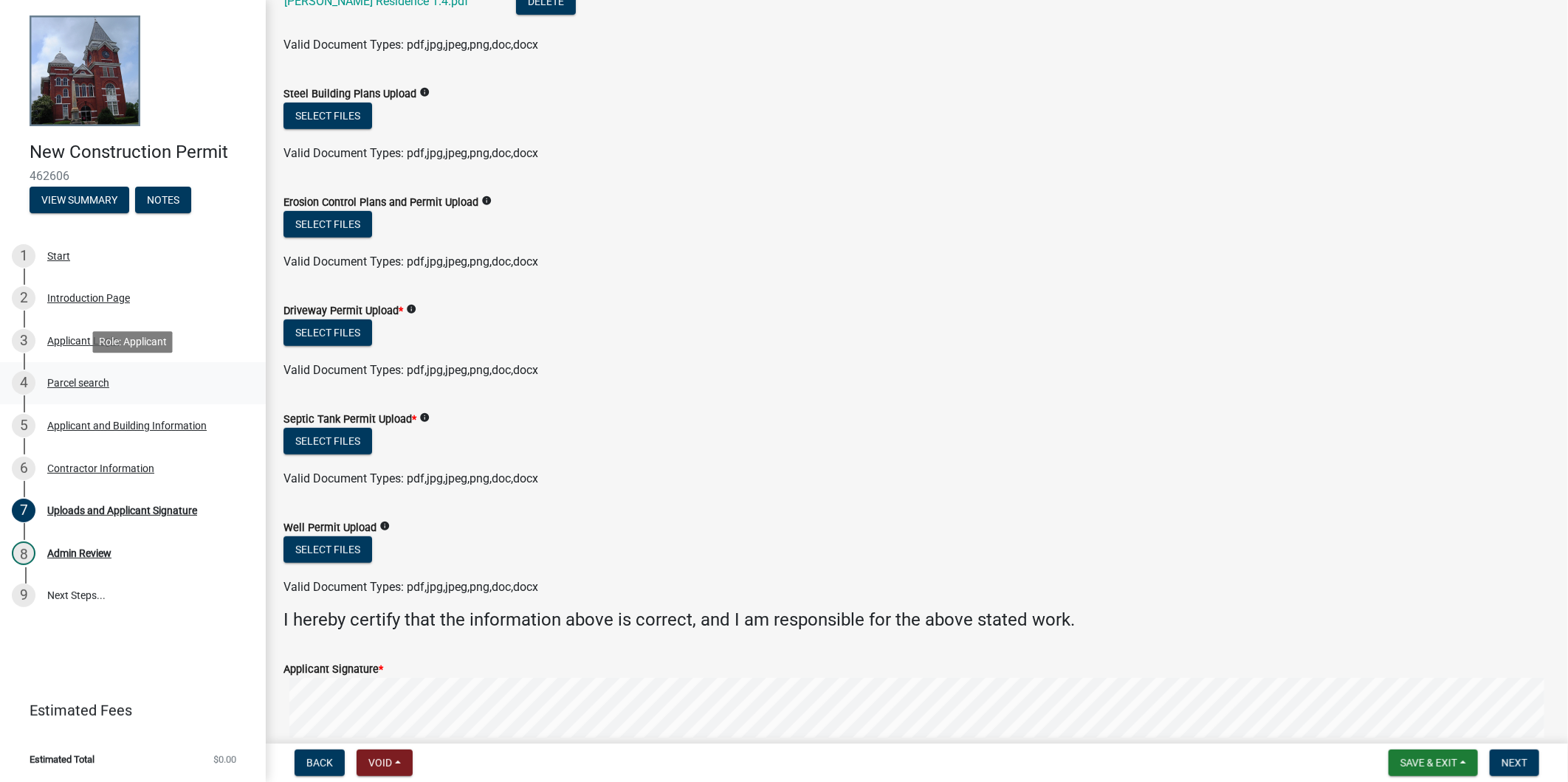
click at [123, 378] on div "4 Parcel search" at bounding box center [127, 383] width 231 height 24
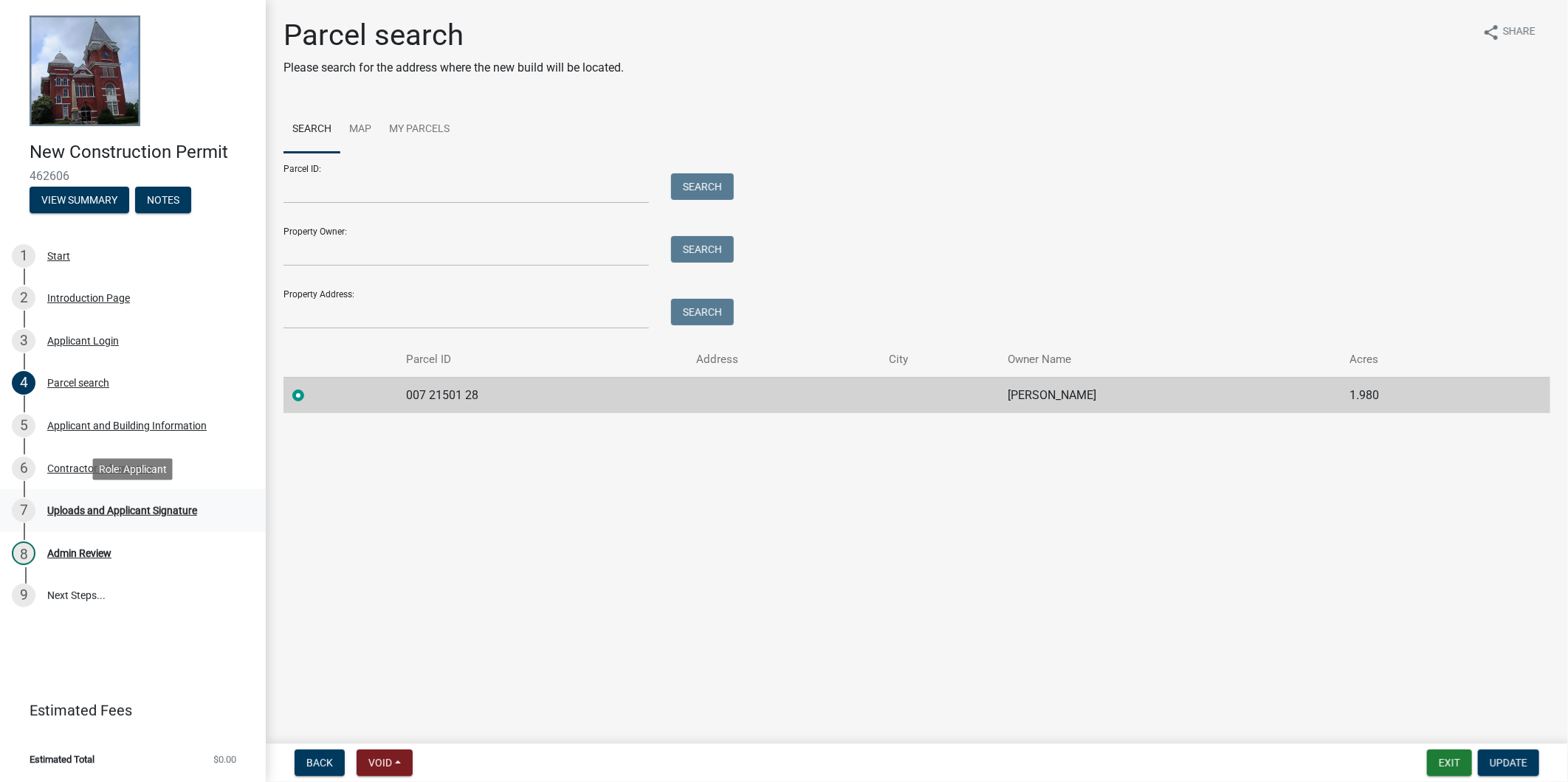
click at [169, 512] on div "Uploads and Applicant Signature" at bounding box center [122, 510] width 150 height 10
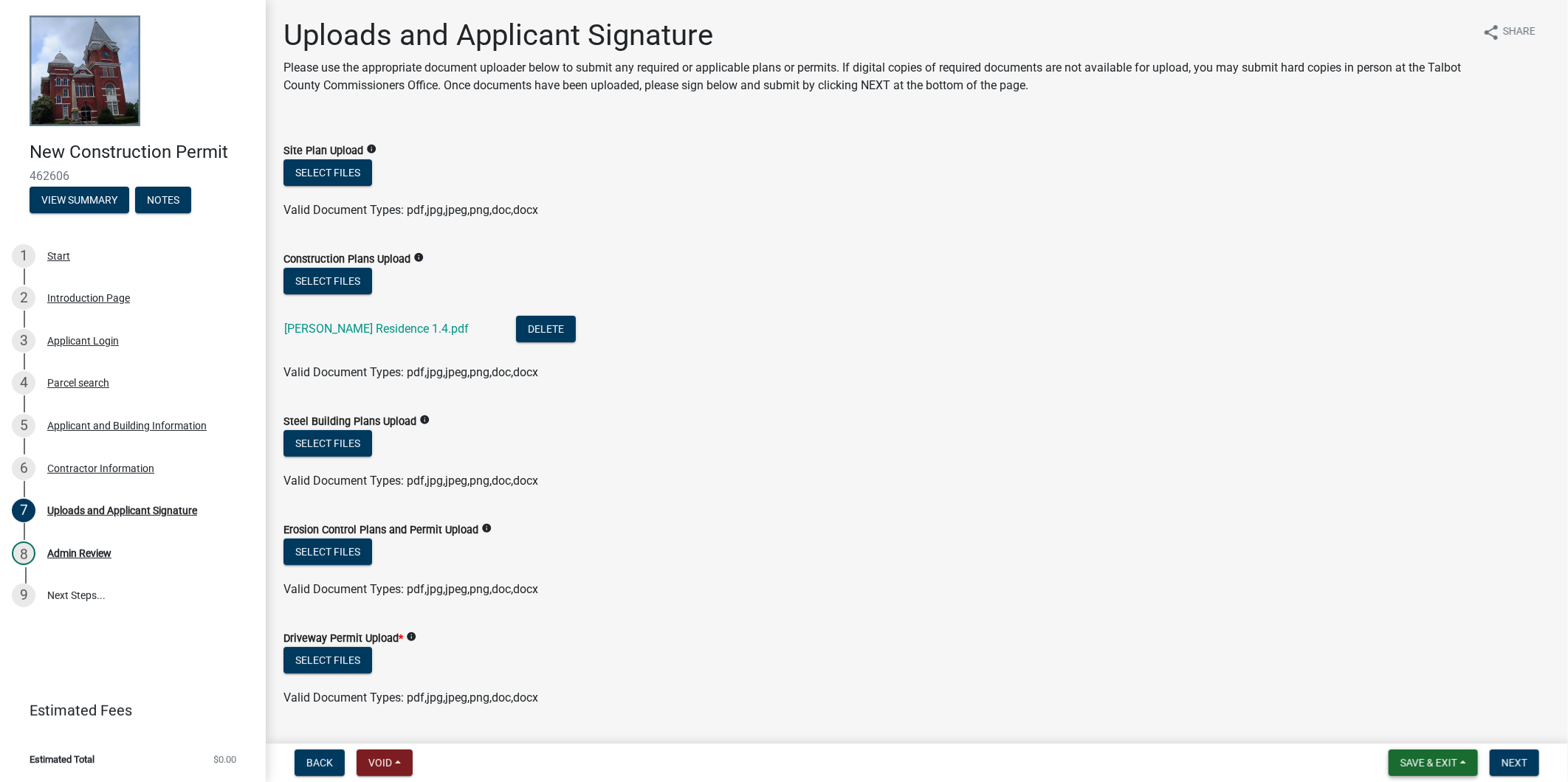
click at [1409, 750] on button "Save & Exit" at bounding box center [1433, 763] width 89 height 26
click at [1398, 723] on button "Save & Exit" at bounding box center [1419, 725] width 118 height 36
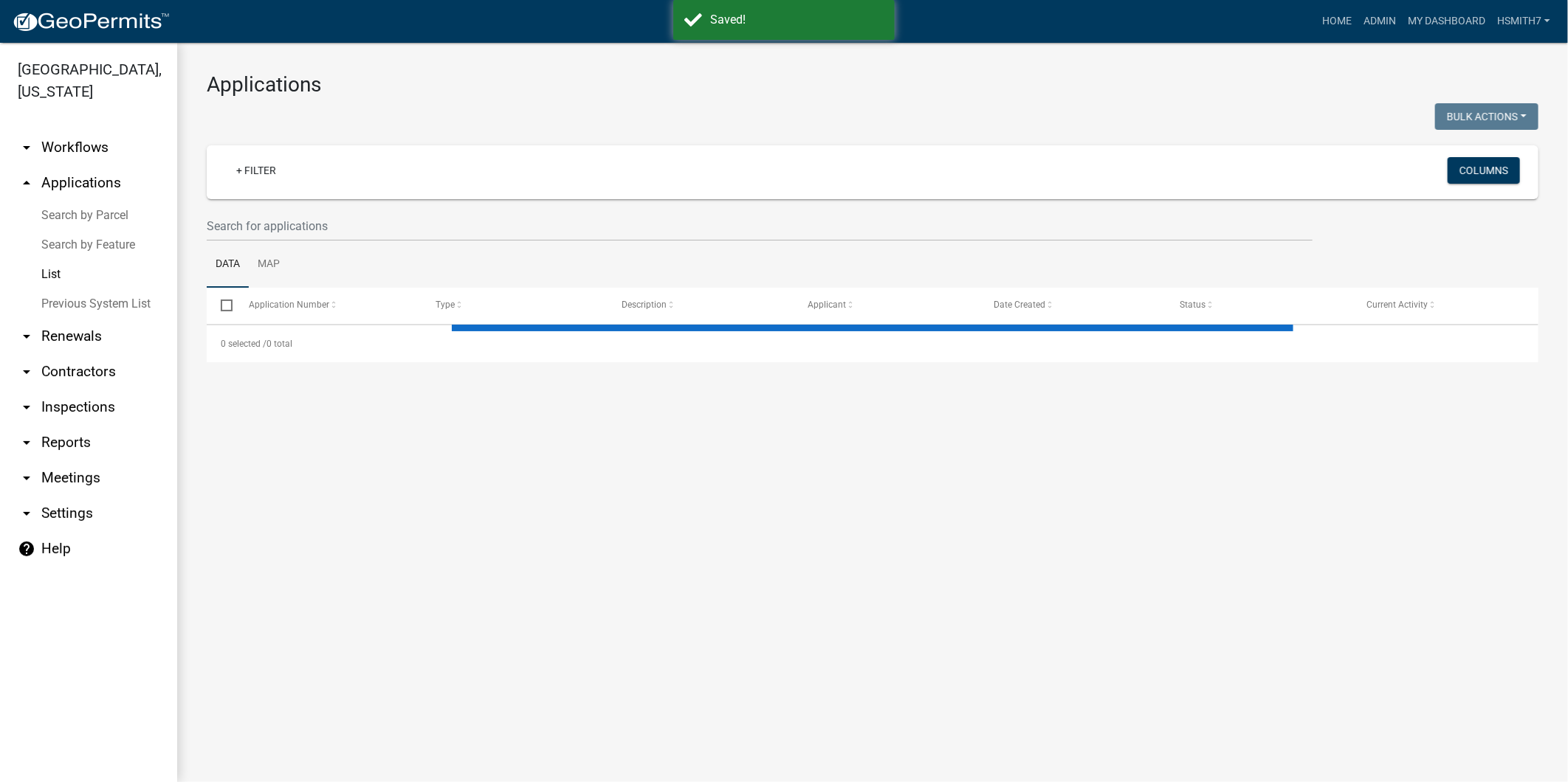
select select "3: 100"
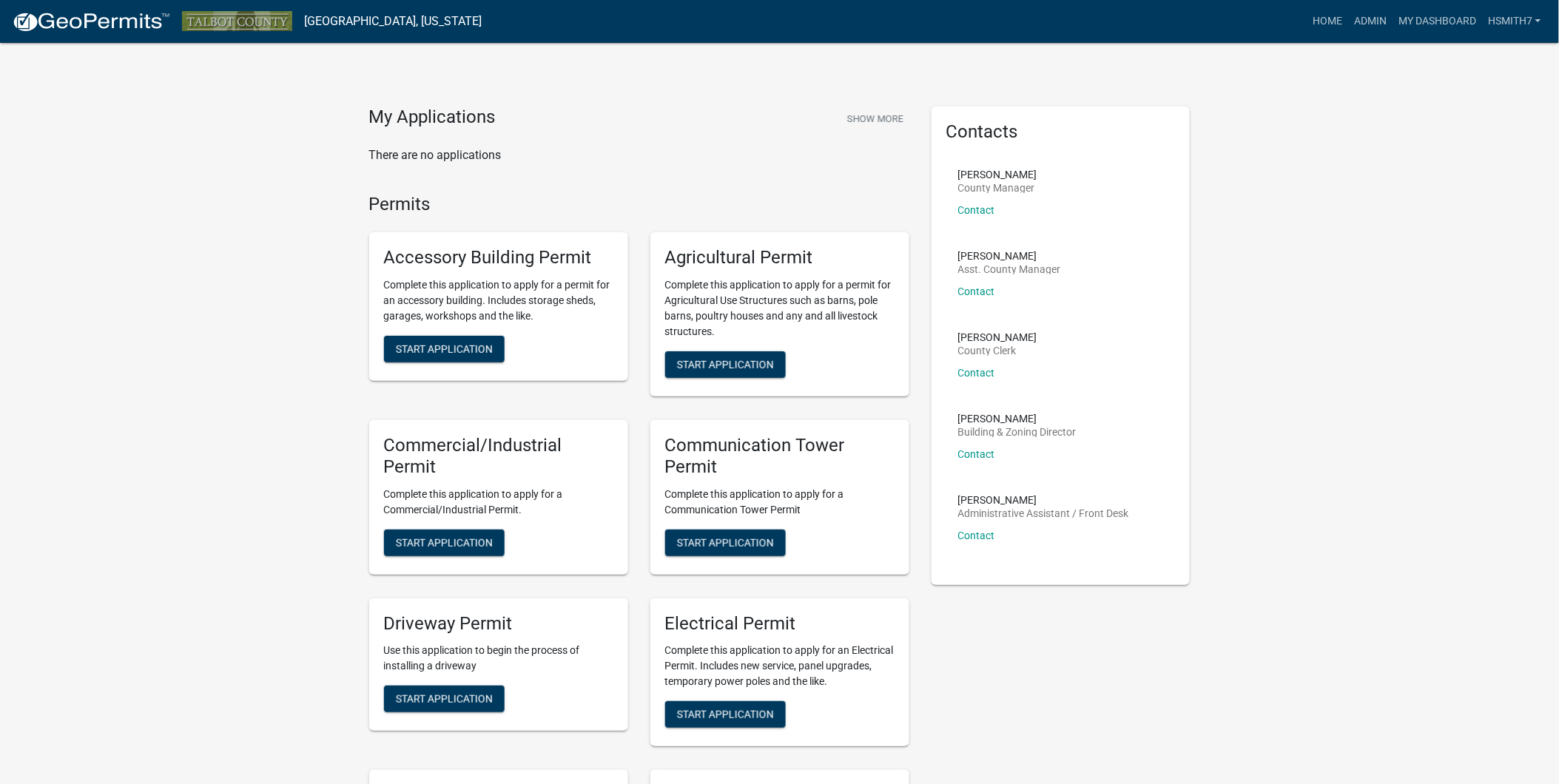
click at [1377, 39] on nav "Talbot County, Georgia more_horiz Home Admin My Dashboard hsmith7 Admin Account…" at bounding box center [780, 21] width 1559 height 43
drag, startPoint x: 1377, startPoint y: 39, endPoint x: 1367, endPoint y: 26, distance: 16.4
click at [1369, 24] on link "Admin" at bounding box center [1370, 22] width 44 height 28
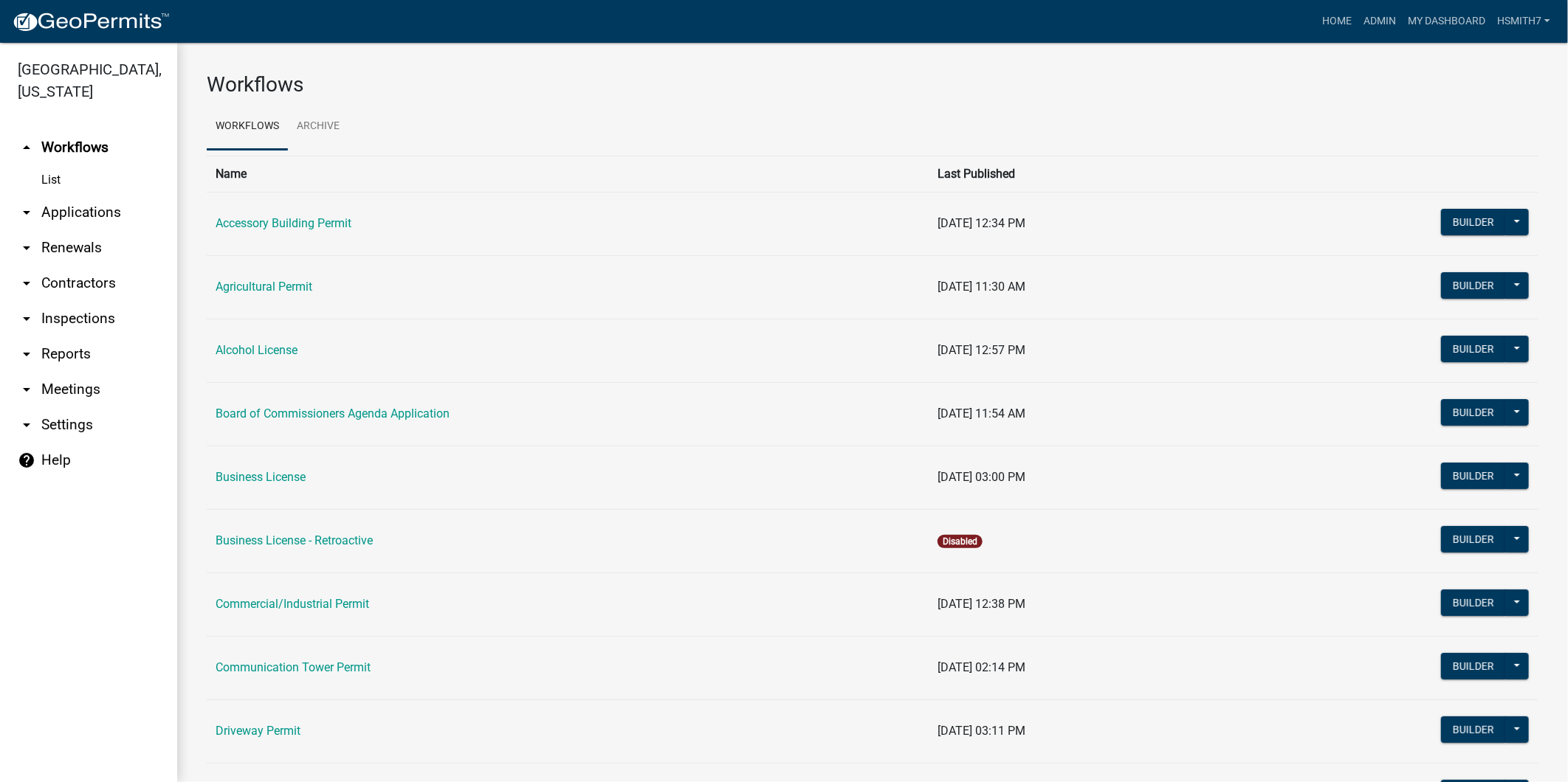
click at [61, 222] on link "arrow_drop_down Applications" at bounding box center [88, 213] width 177 height 36
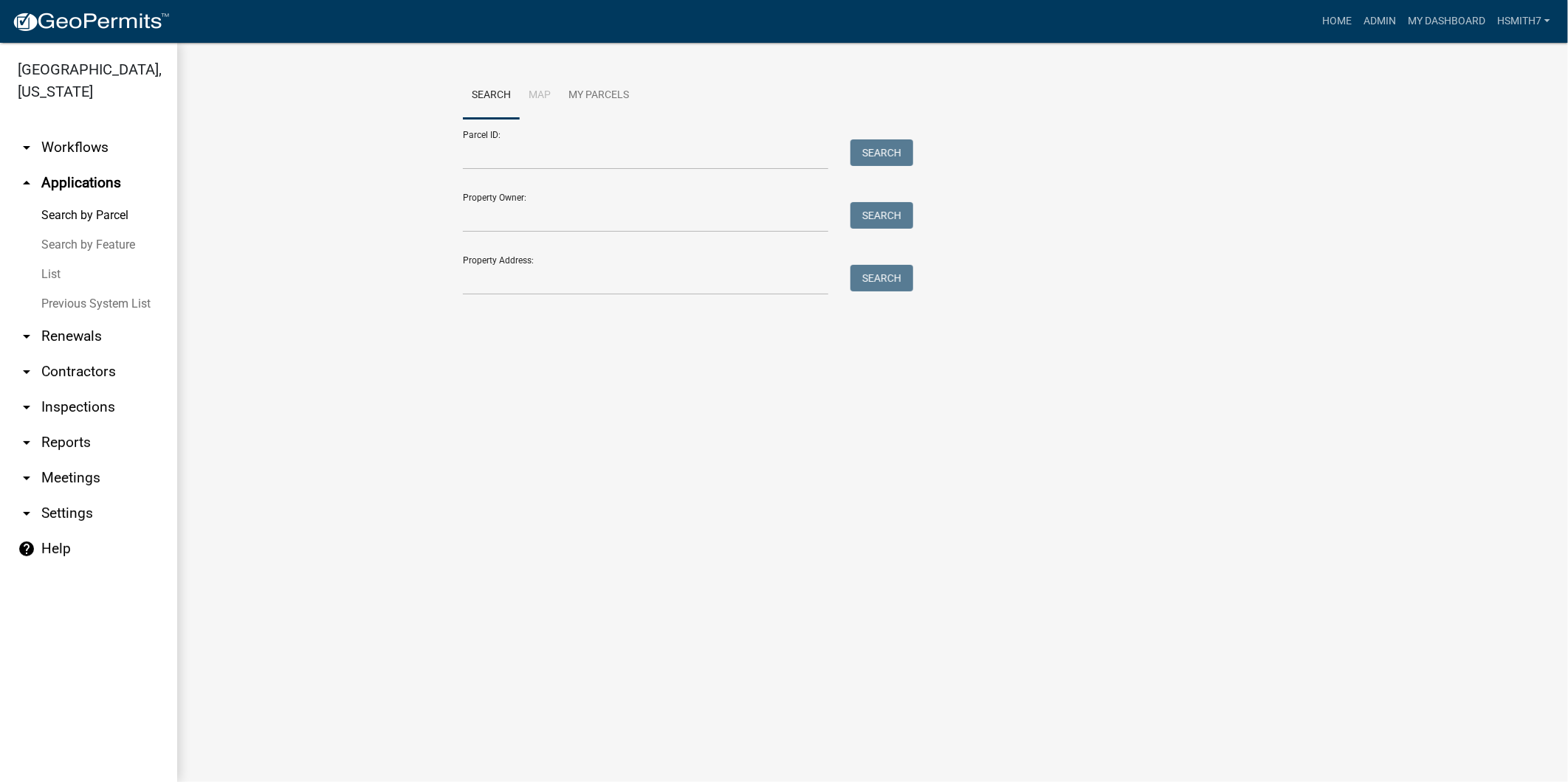
click at [47, 277] on link "List" at bounding box center [88, 275] width 177 height 29
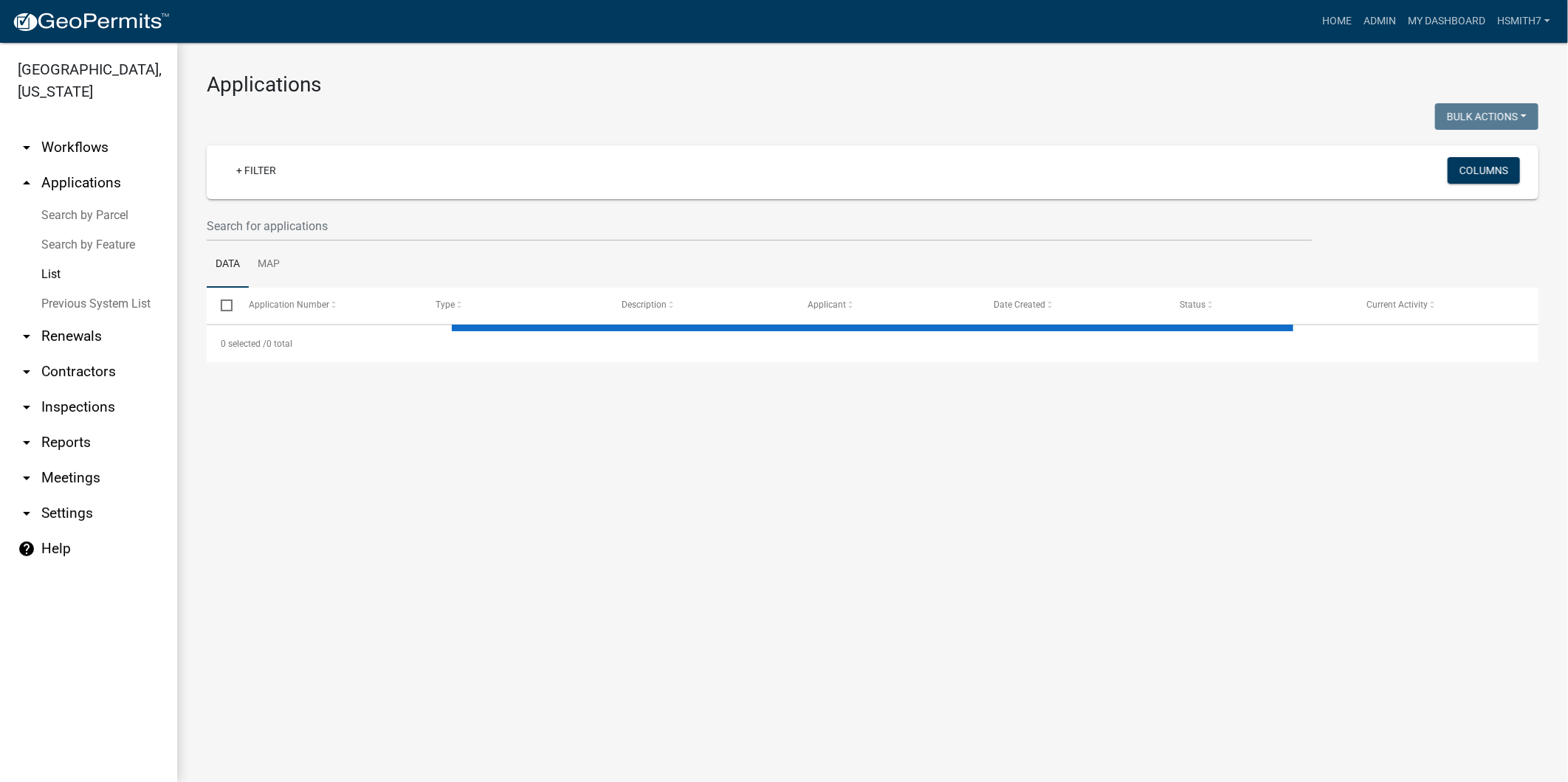
select select "3: 100"
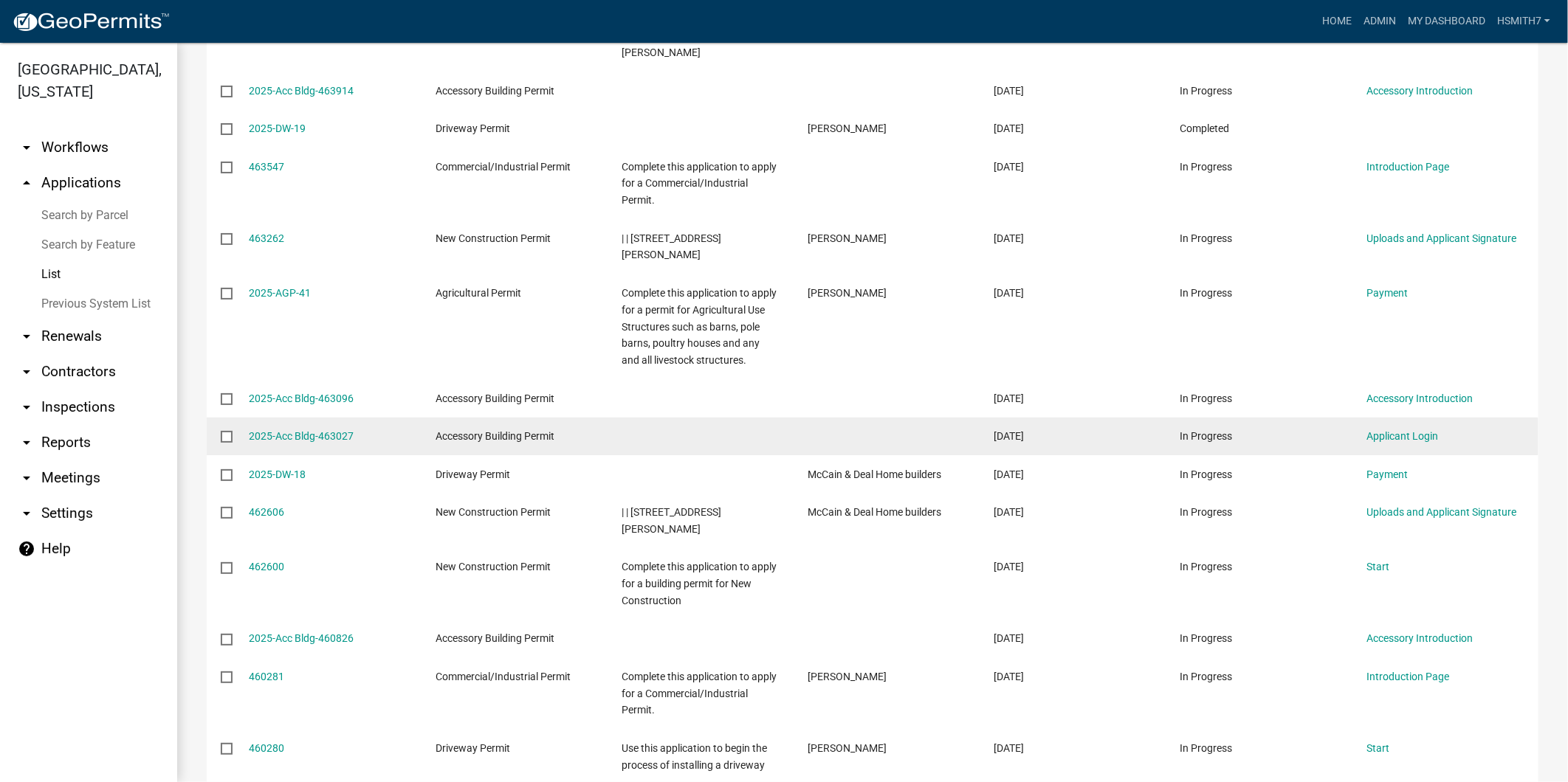
scroll to position [1229, 0]
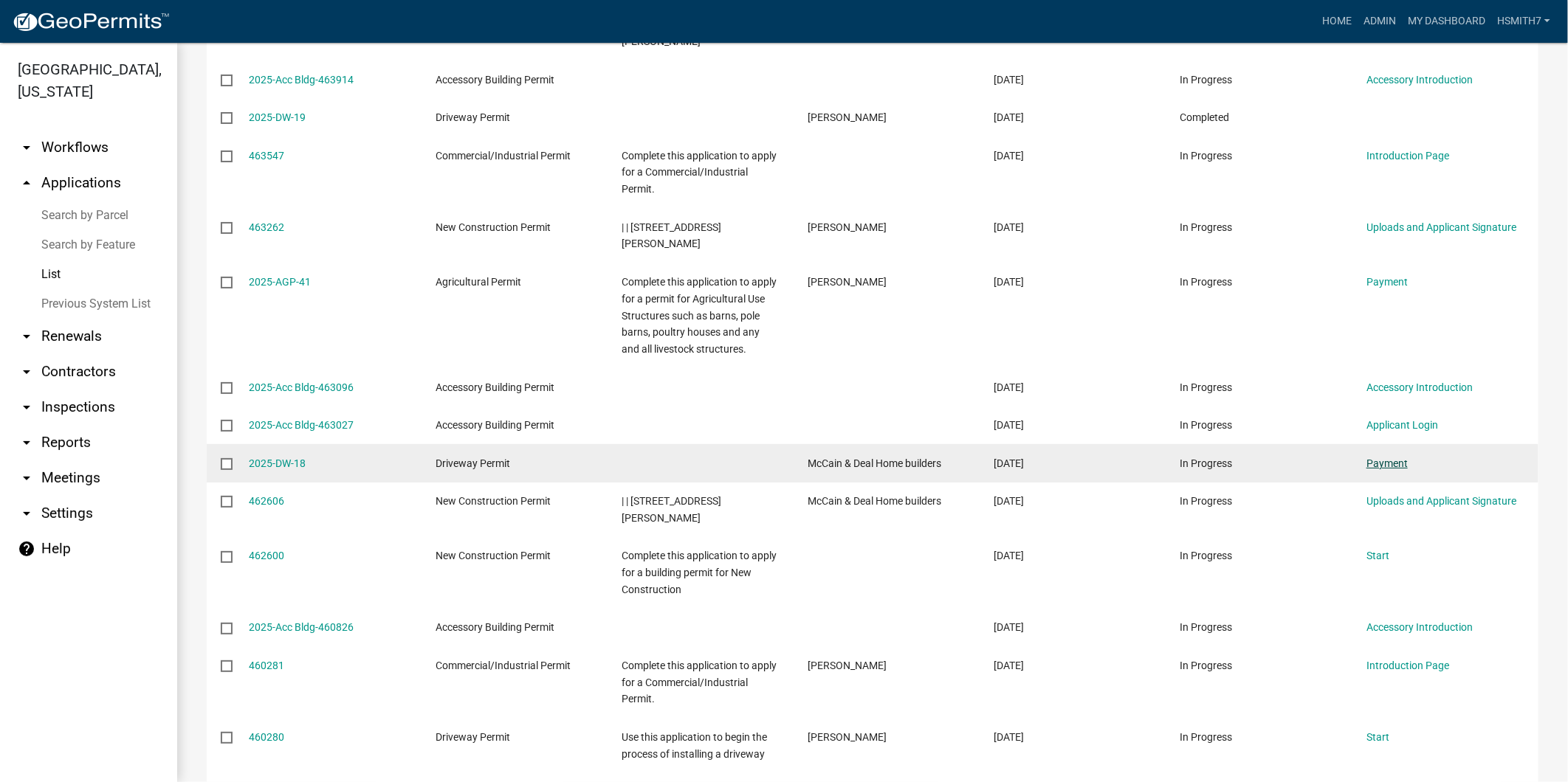
click at [1394, 457] on link "Payment" at bounding box center [1386, 463] width 41 height 12
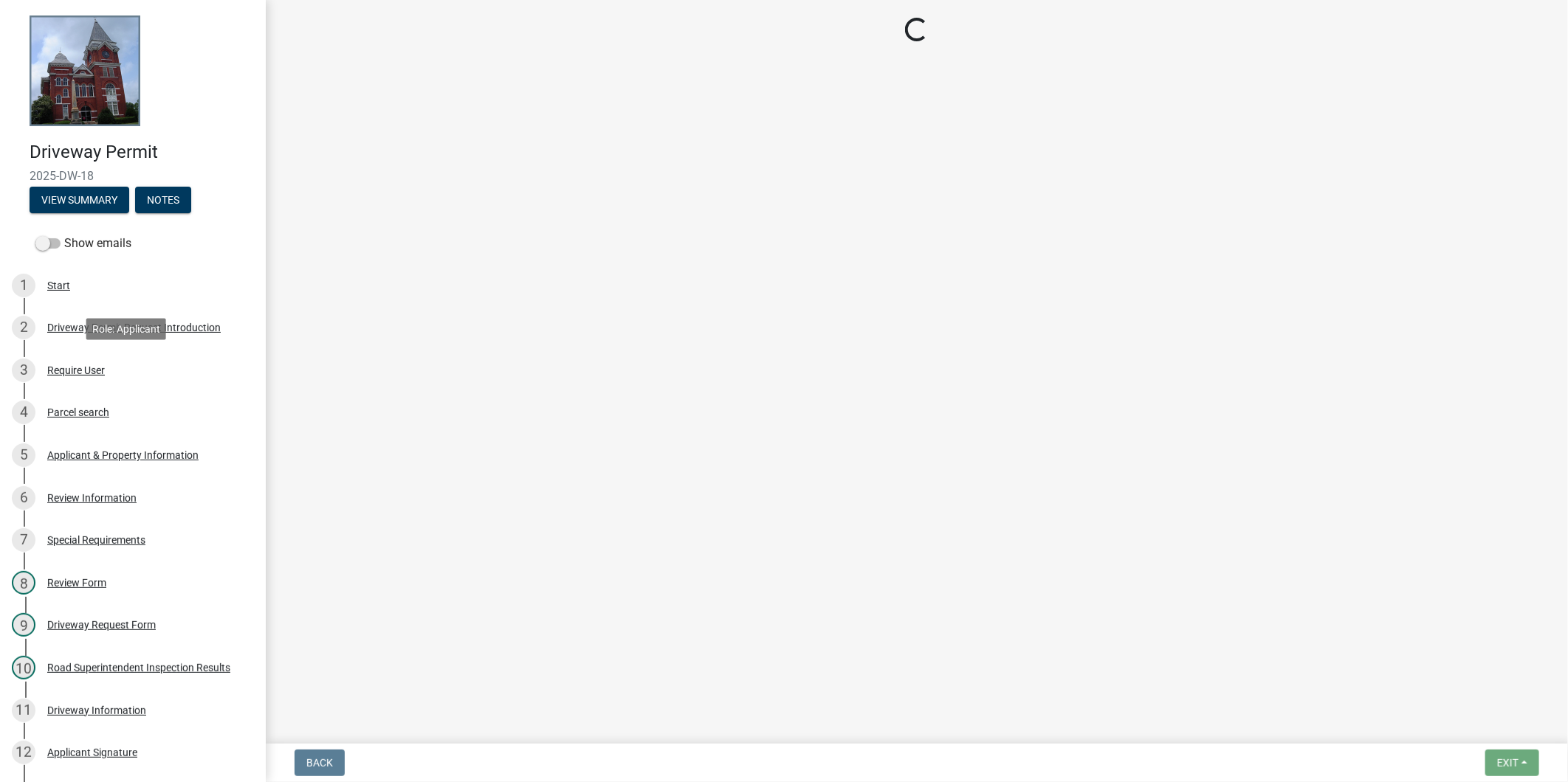
select select "3: 3"
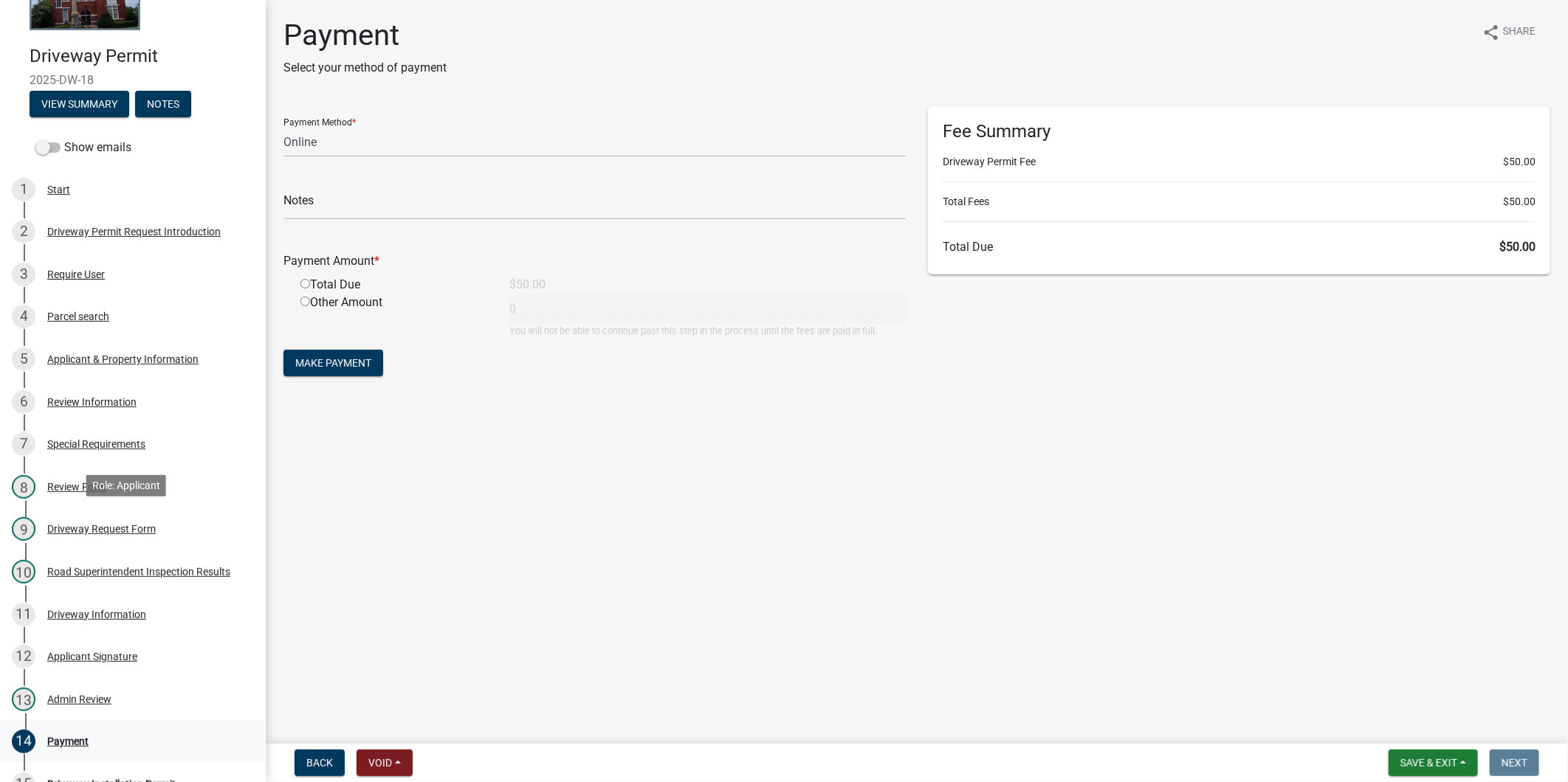
scroll to position [298, 0]
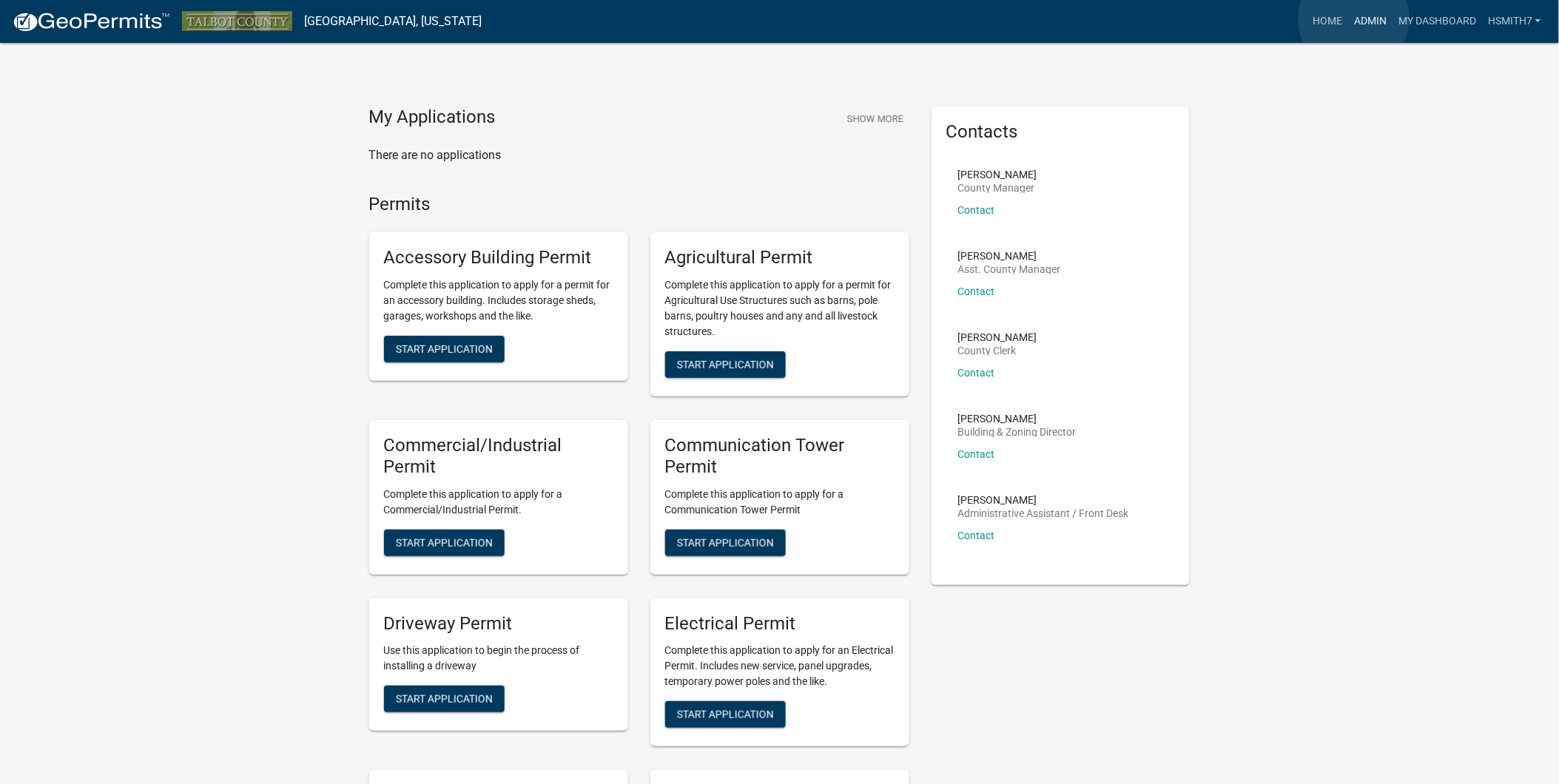
click at [1354, 19] on link "Admin" at bounding box center [1370, 22] width 44 height 28
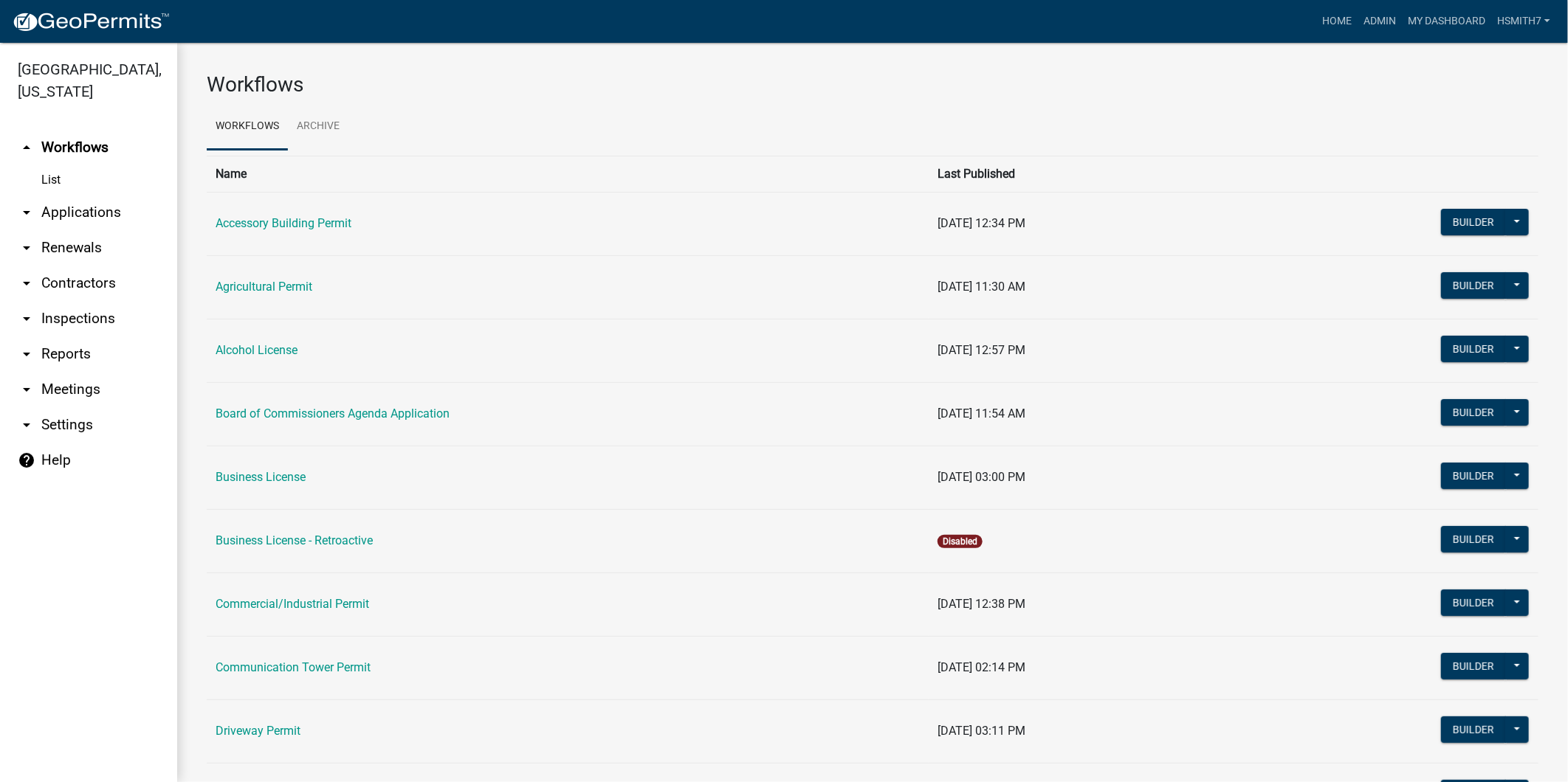
click at [62, 210] on link "arrow_drop_down Applications" at bounding box center [88, 213] width 177 height 36
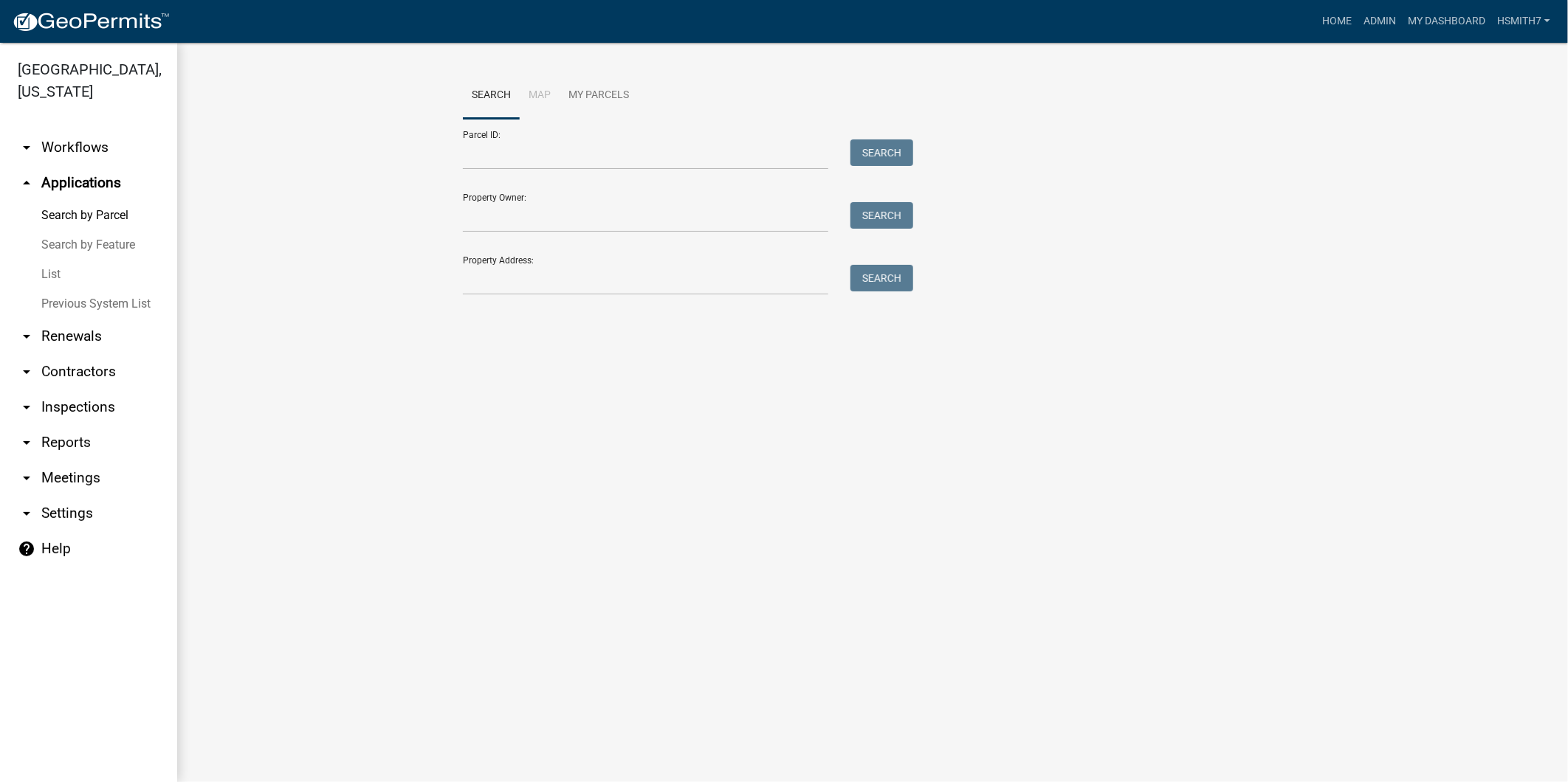
click at [49, 282] on link "List" at bounding box center [88, 275] width 177 height 29
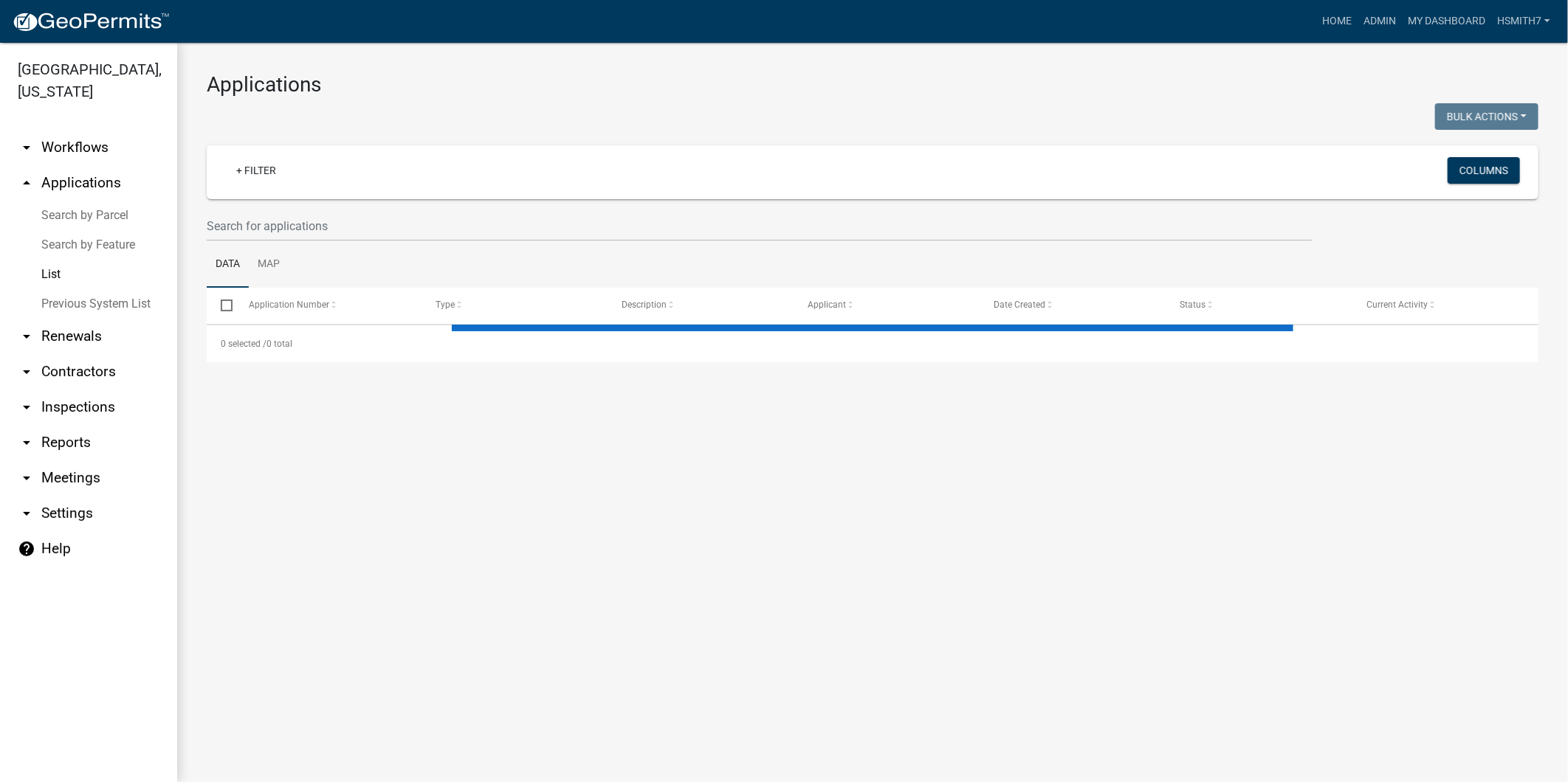
select select "3: 100"
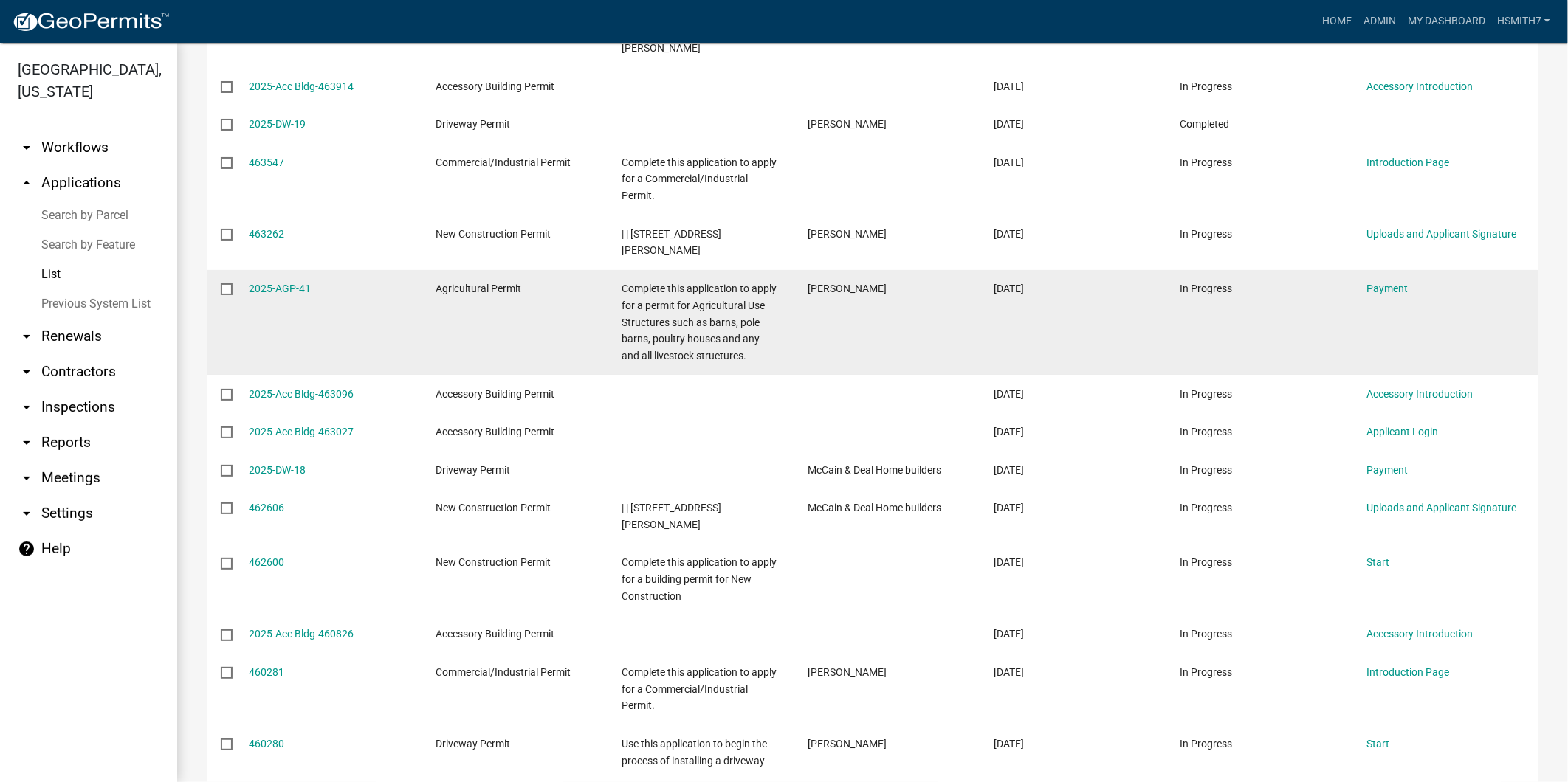
scroll to position [1229, 0]
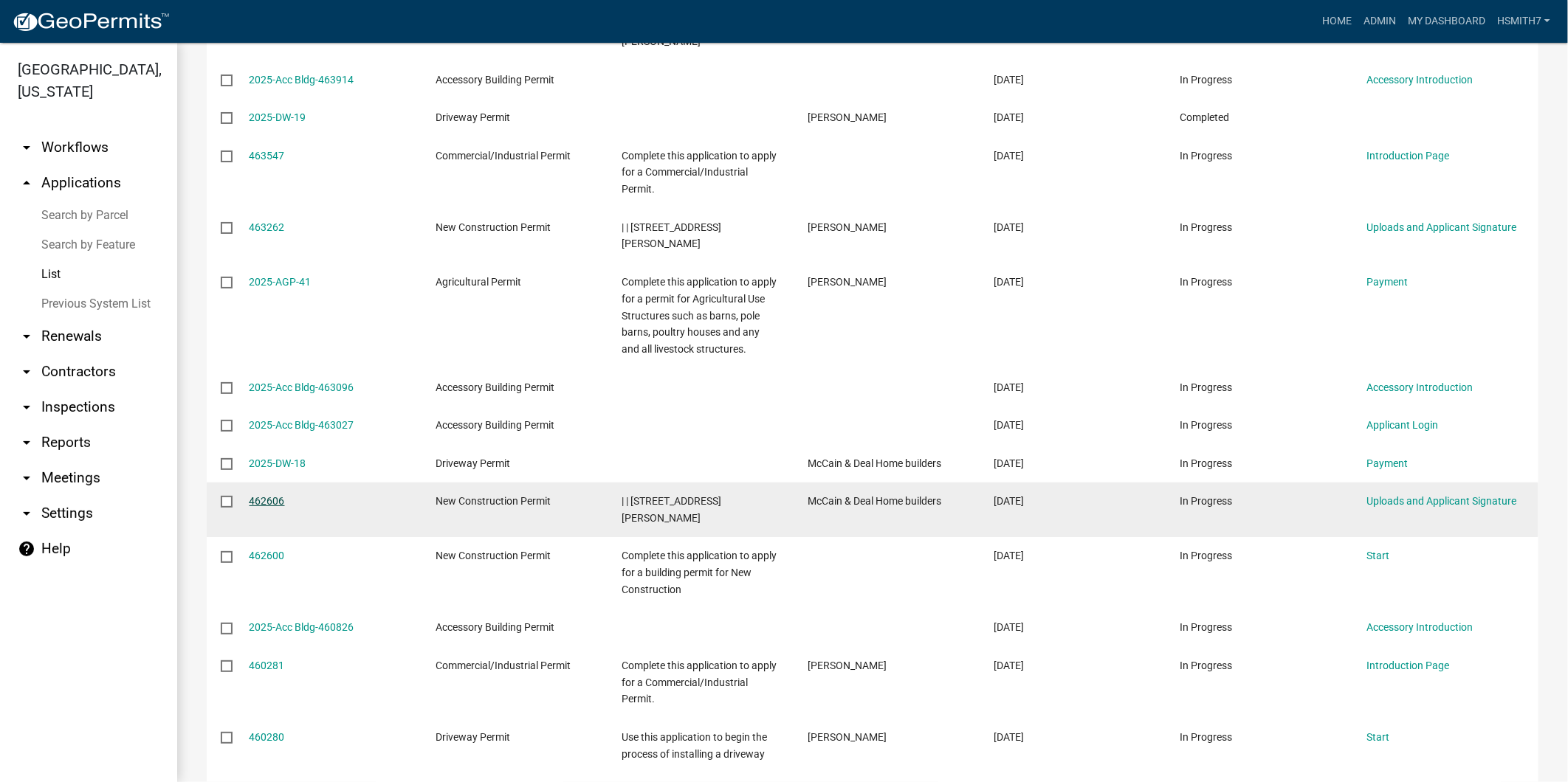
click at [261, 495] on link "462606" at bounding box center [267, 500] width 36 height 12
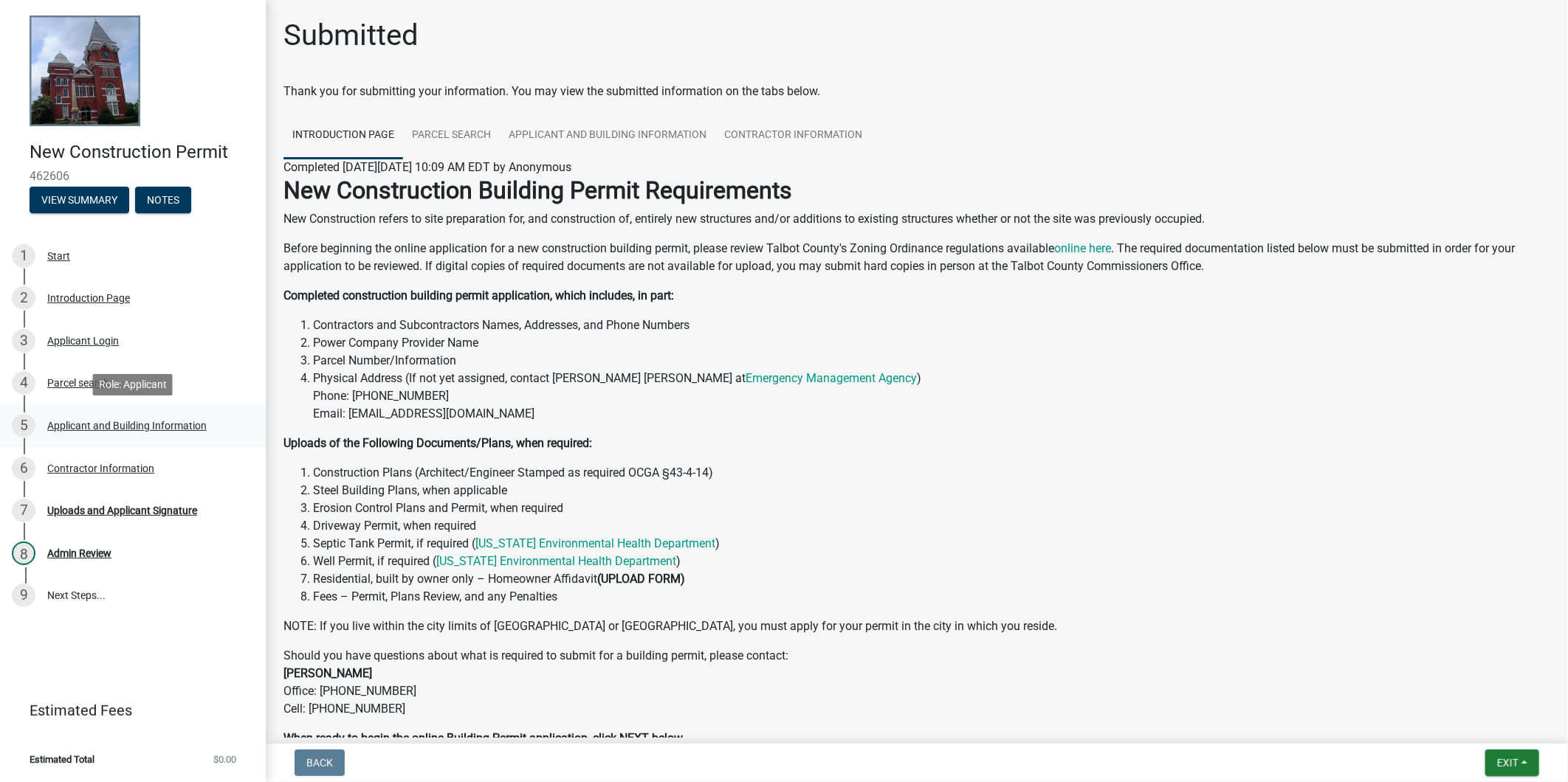
click at [119, 428] on div "Applicant and Building Information" at bounding box center [127, 425] width 159 height 10
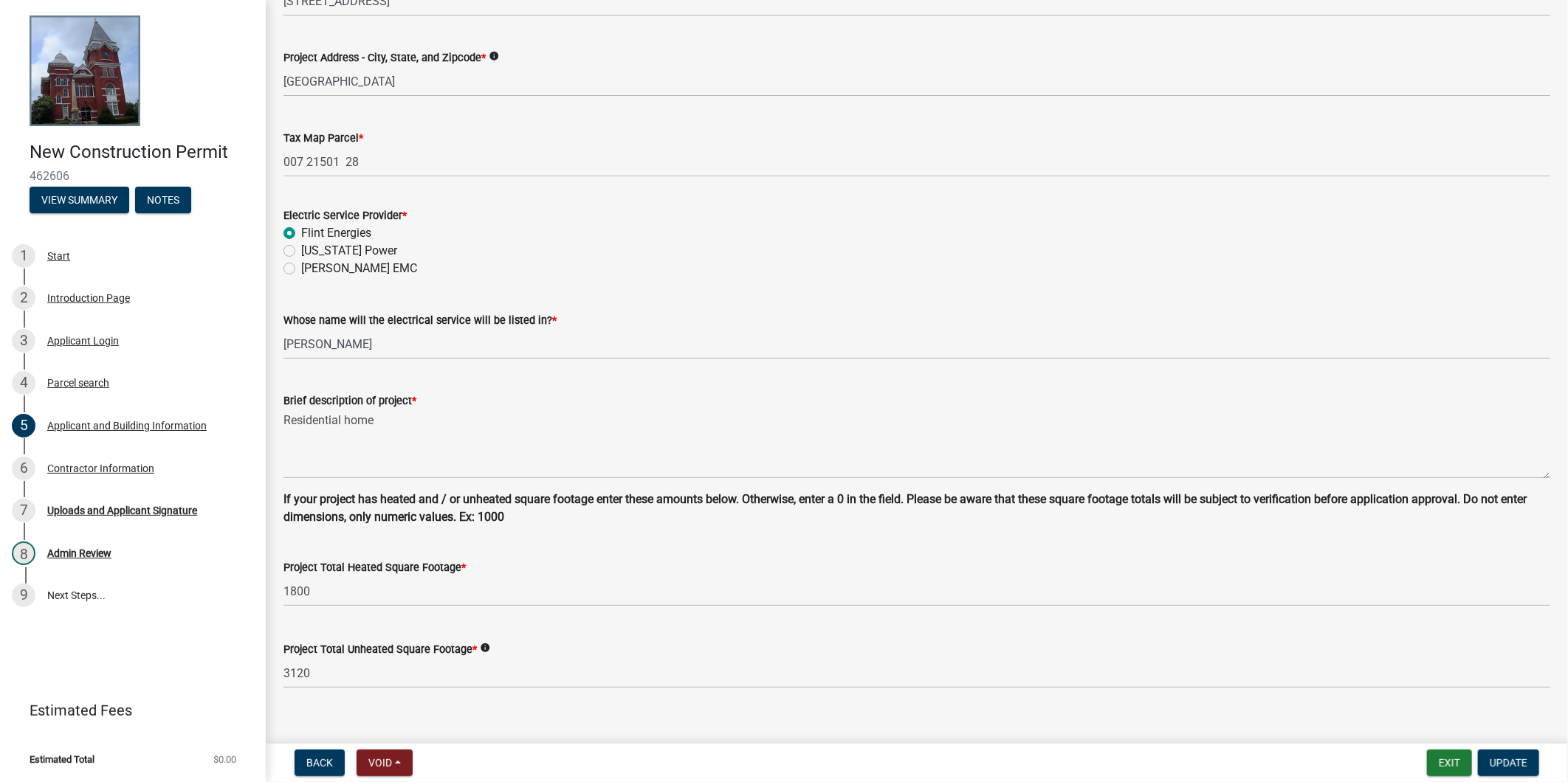
scroll to position [722, 0]
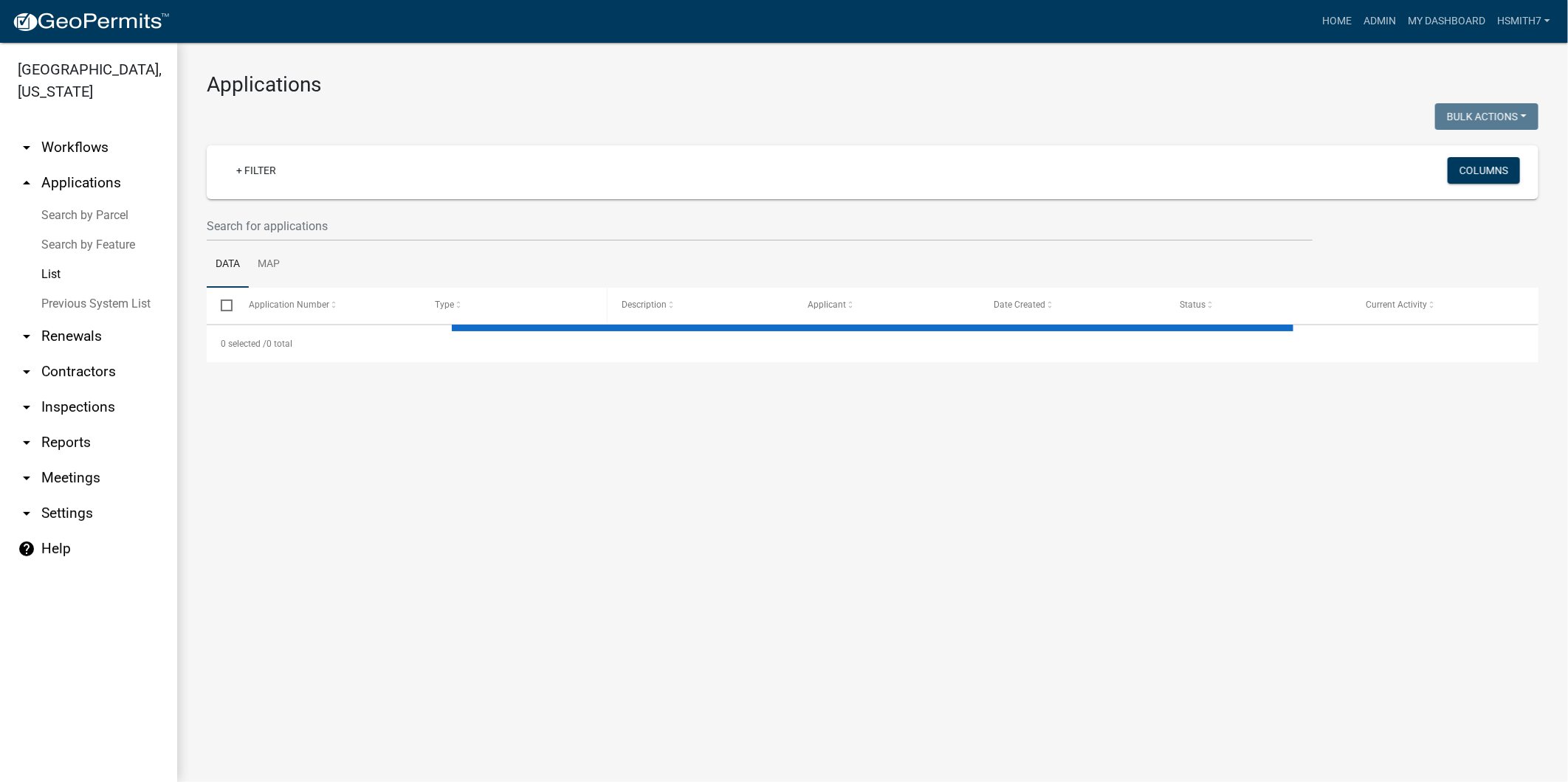
select select "3: 100"
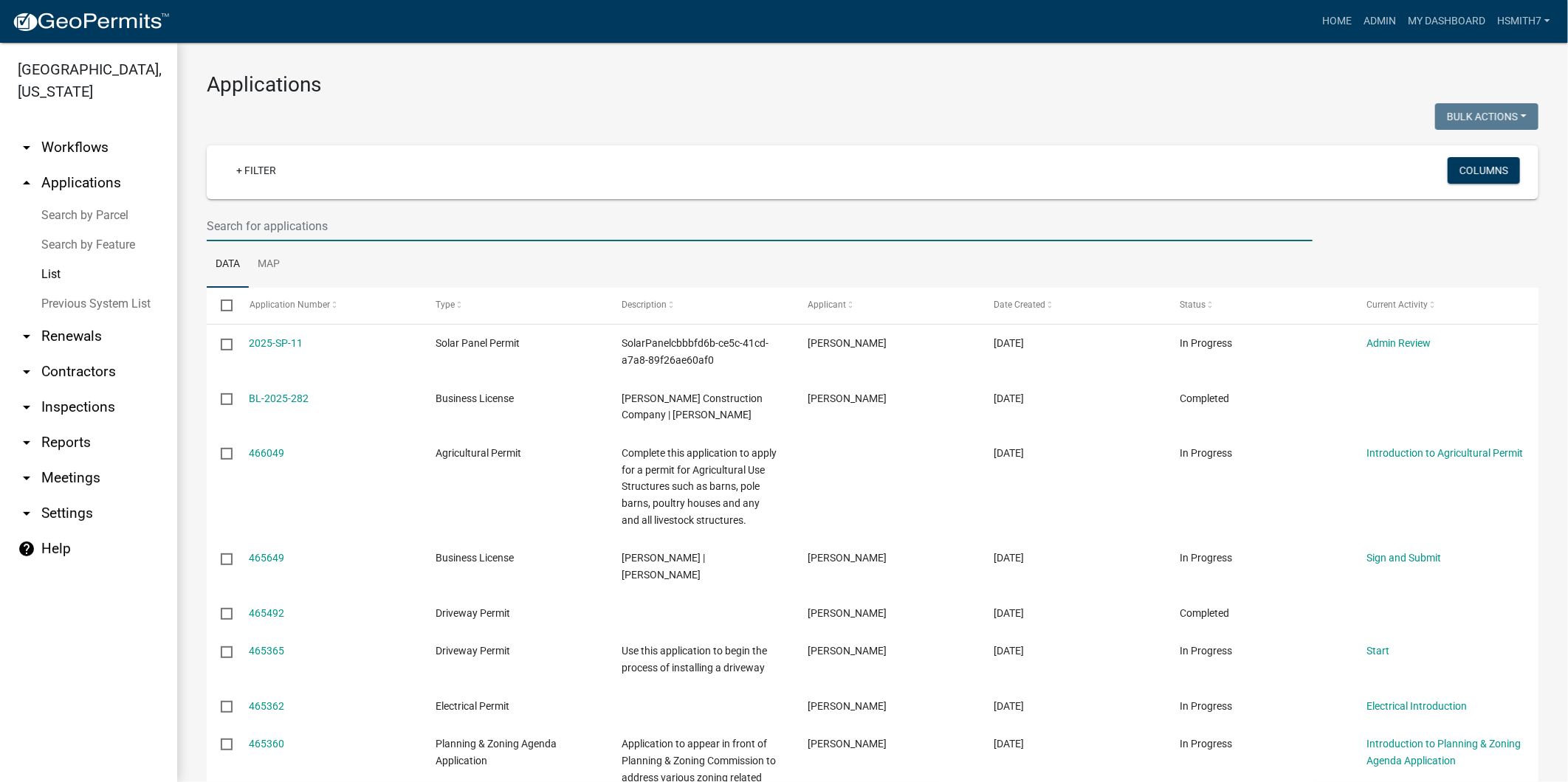
click at [514, 217] on input "text" at bounding box center [759, 226] width 1106 height 30
click at [525, 258] on ul "Data Map" at bounding box center [872, 265] width 1332 height 46
click at [424, 236] on input "text" at bounding box center [759, 226] width 1106 height 30
click at [650, 275] on ul "Data Map" at bounding box center [872, 265] width 1332 height 46
